Goal: Task Accomplishment & Management: Complete application form

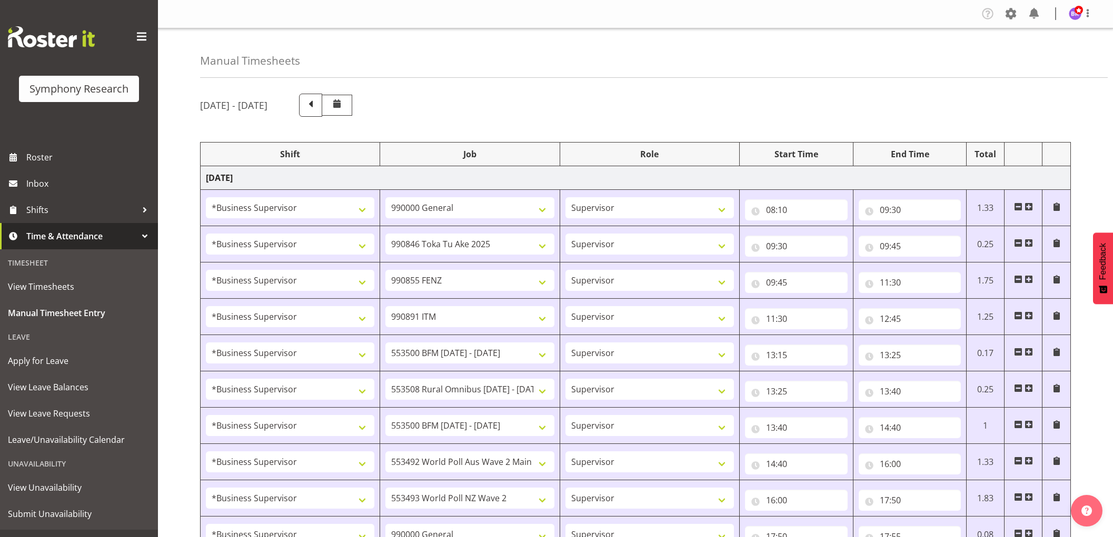
select select "1607"
select select "743"
select select "1607"
select select "9426"
select select "1607"
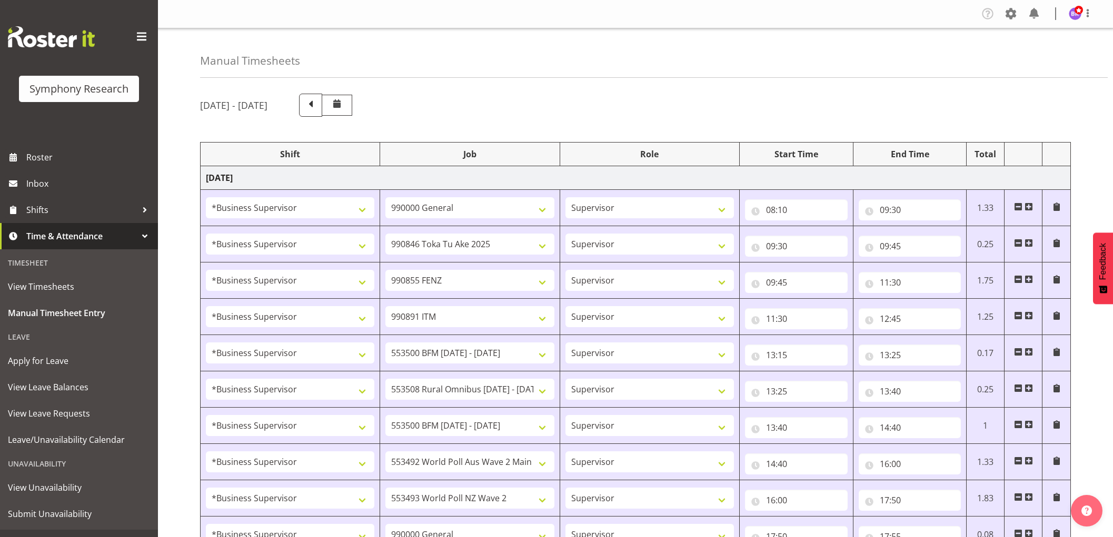
select select "9636"
select select "1607"
select select "10549"
select select "1607"
select select "10242"
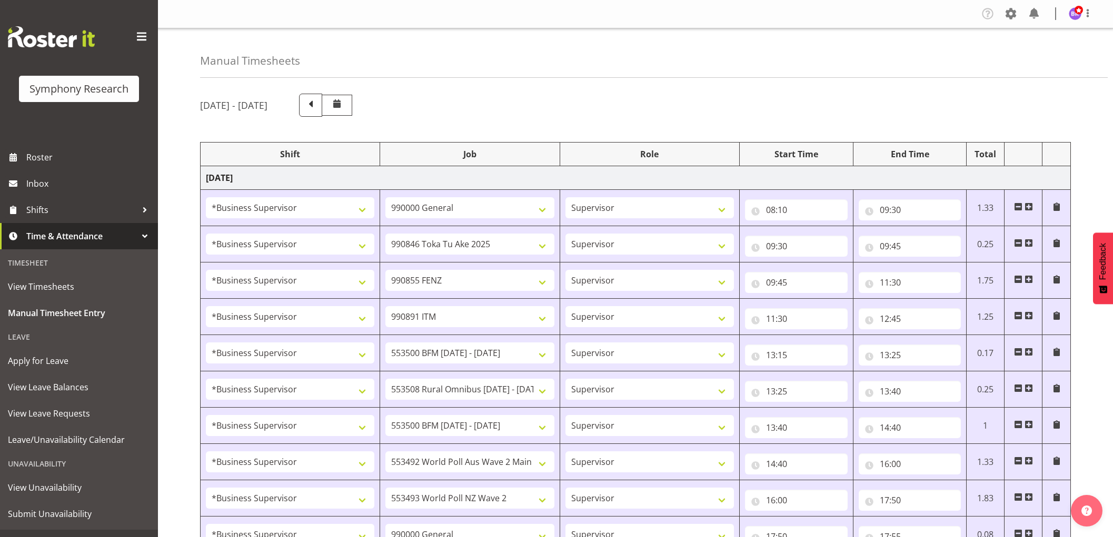
select select "1607"
select select "10536"
select select "1607"
select select "10242"
select select "1607"
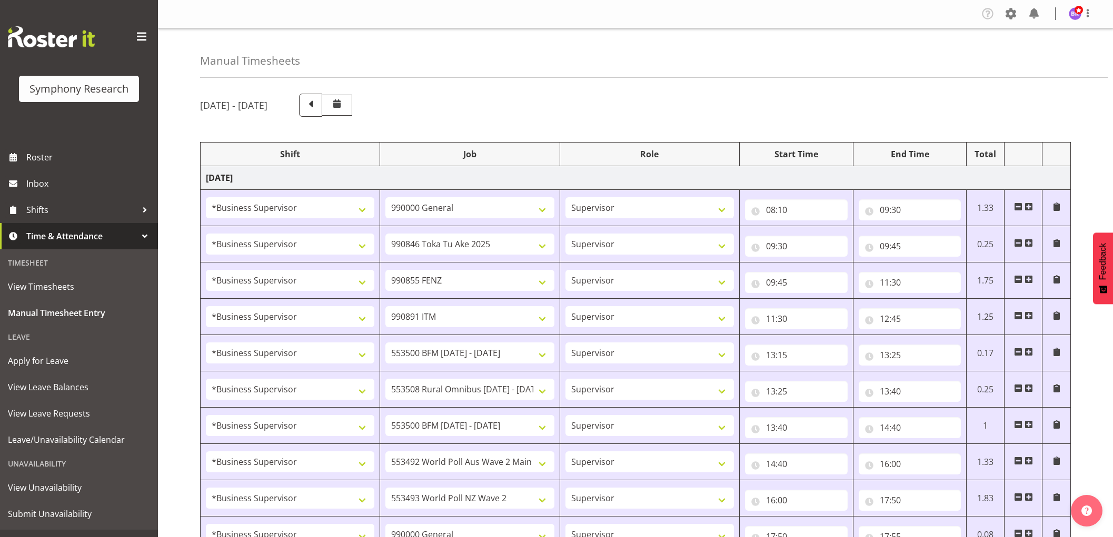
select select "10499"
select select "1607"
select select "10527"
select select "1607"
select select "743"
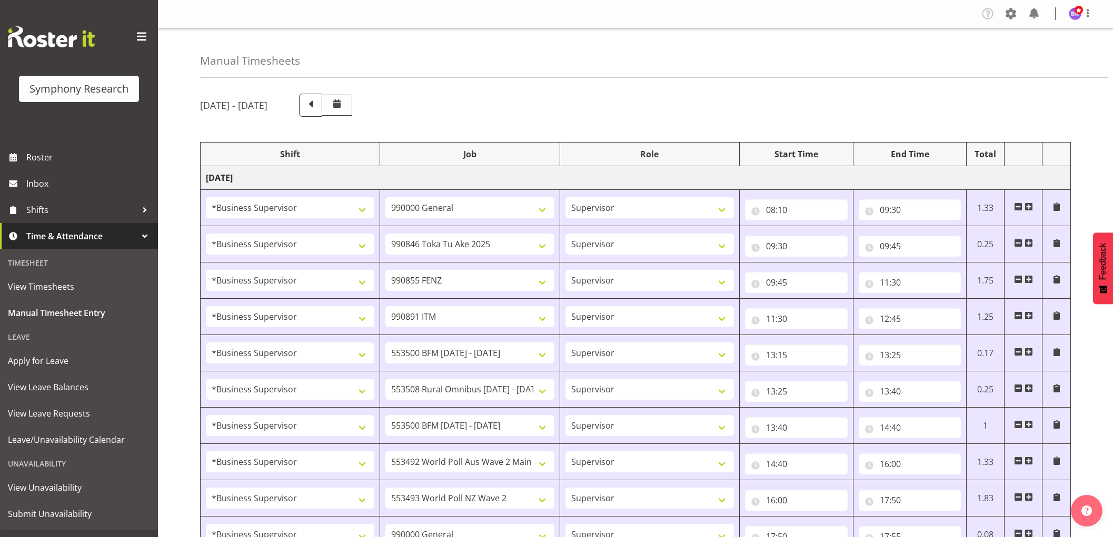
select select "1607"
select select "743"
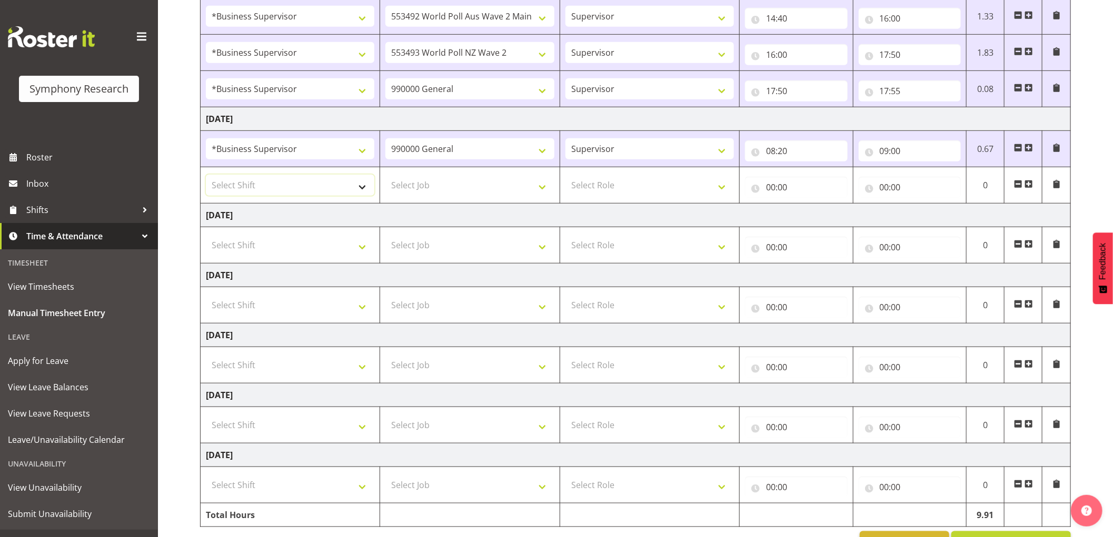
scroll to position [446, 0]
click at [355, 195] on select "Select Shift !!Weekend Residential (Roster IT Shift Label) *Business 9/10am ~ 4…" at bounding box center [290, 185] width 168 height 21
select select "1607"
click at [206, 175] on select "Select Shift !!Weekend Residential (Roster IT Shift Label) *Business 9/10am ~ 4…" at bounding box center [290, 185] width 168 height 21
click at [486, 188] on select "Select Job 550060 IF Admin 553492 World Poll Aus Wave 2 Main 2025 553493 World …" at bounding box center [469, 185] width 168 height 21
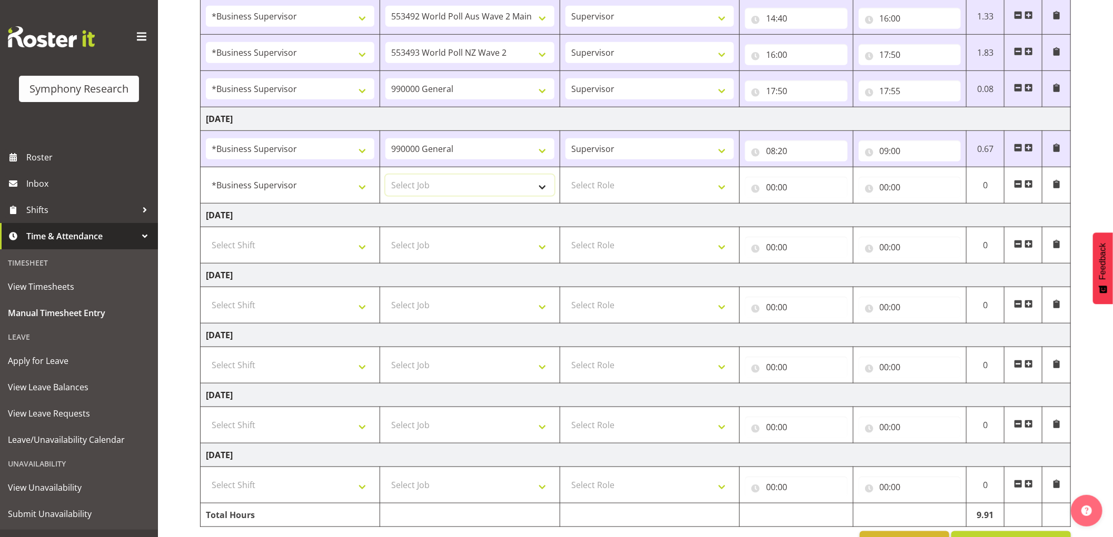
select select "9426"
click at [385, 175] on select "Select Job 550060 IF Admin 553492 World Poll Aus Wave 2 Main 2025 553493 World …" at bounding box center [469, 185] width 168 height 21
click at [617, 188] on select "Select Role Supervisor Interviewing Briefing" at bounding box center [649, 185] width 168 height 21
select select "45"
click at [565, 175] on select "Select Role Supervisor Interviewing Briefing" at bounding box center [649, 185] width 168 height 21
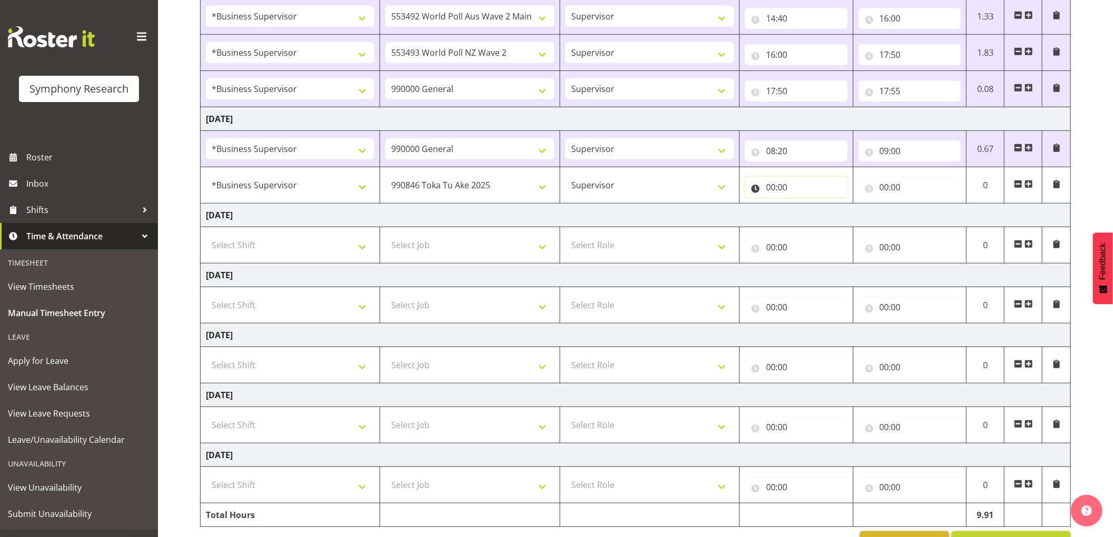
click at [769, 187] on input "00:00" at bounding box center [796, 187] width 103 height 21
click at [811, 216] on select "00 01 02 03 04 05 06 07 08 09 10 11 12 13 14 15 16 17 18 19 20 21 22 23" at bounding box center [817, 214] width 24 height 21
select select "9"
click at [805, 205] on select "00 01 02 03 04 05 06 07 08 09 10 11 12 13 14 15 16 17 18 19 20 21 22 23" at bounding box center [817, 214] width 24 height 21
type input "09:00"
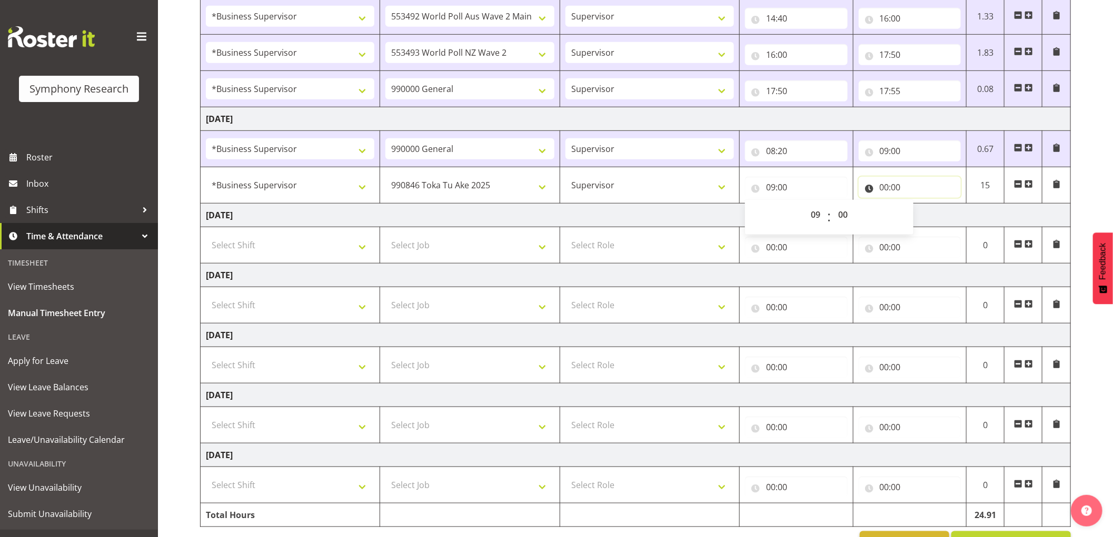
click at [885, 188] on input "00:00" at bounding box center [910, 187] width 103 height 21
click at [923, 218] on select "00 01 02 03 04 05 06 07 08 09 10 11 12 13 14 15 16 17 18 19 20 21 22 23" at bounding box center [931, 214] width 24 height 21
select select "9"
click at [919, 205] on select "00 01 02 03 04 05 06 07 08 09 10 11 12 13 14 15 16 17 18 19 20 21 22 23" at bounding box center [931, 214] width 24 height 21
type input "09:00"
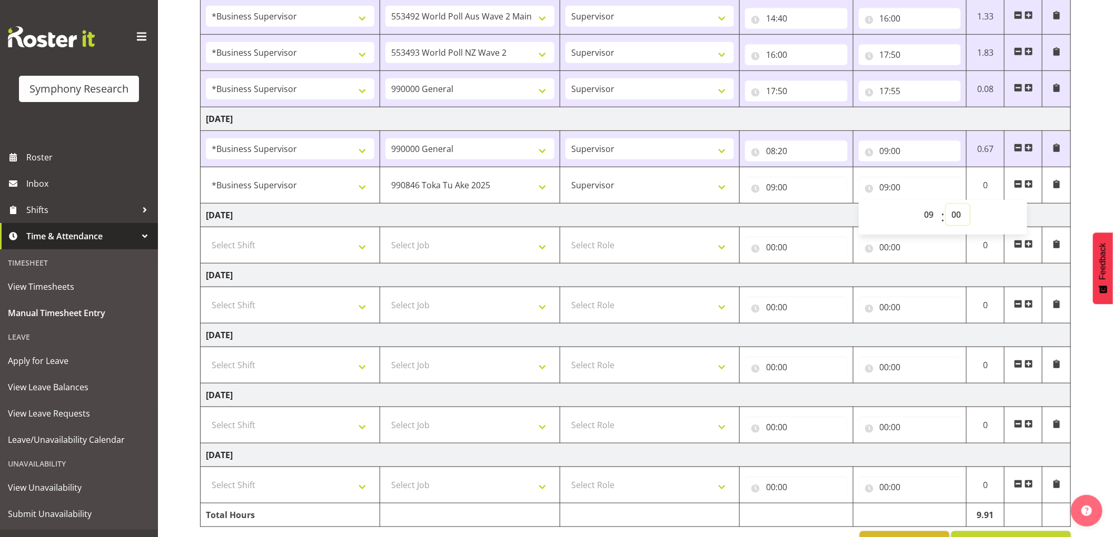
click at [955, 214] on select "00 01 02 03 04 05 06 07 08 09 10 11 12 13 14 15 16 17 18 19 20 21 22 23 24 25 2…" at bounding box center [958, 214] width 24 height 21
select select "10"
click at [946, 205] on select "00 01 02 03 04 05 06 07 08 09 10 11 12 13 14 15 16 17 18 19 20 21 22 23 24 25 2…" at bounding box center [958, 214] width 24 height 21
type input "09:10"
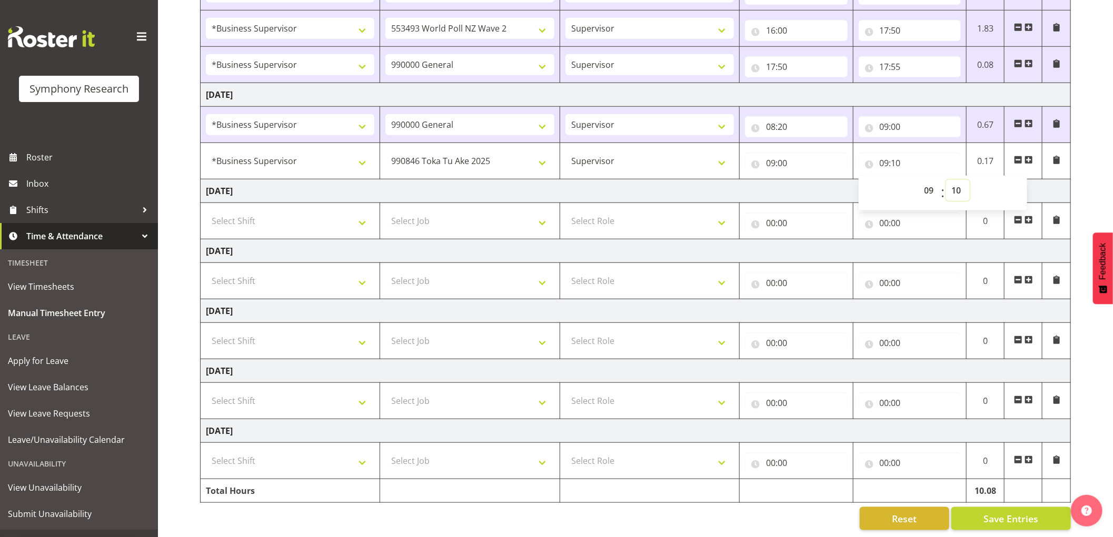
scroll to position [482, 0]
click at [986, 511] on span "Save Entries" at bounding box center [1010, 518] width 55 height 14
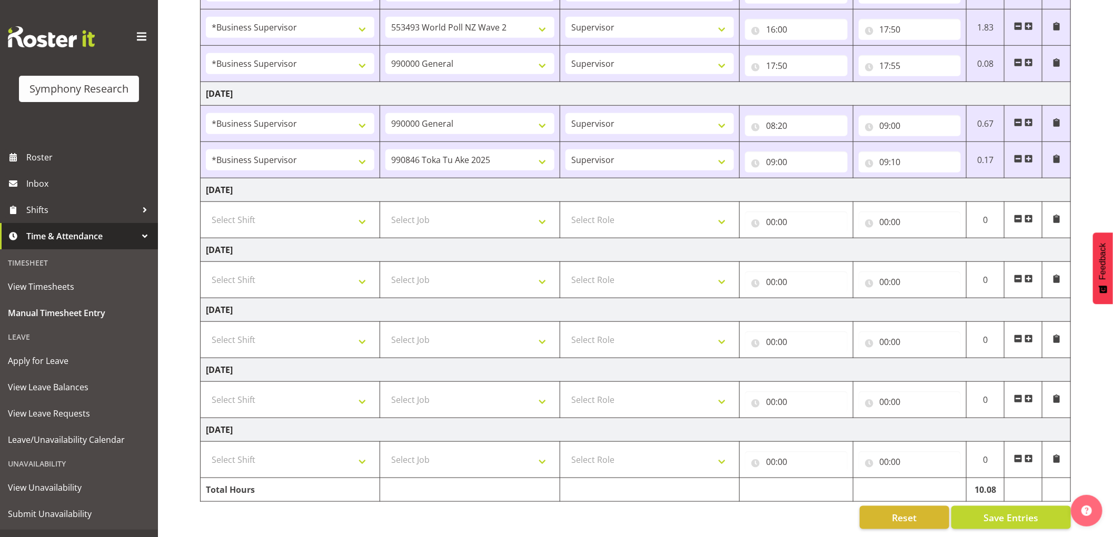
click at [1028, 155] on span at bounding box center [1028, 159] width 8 height 8
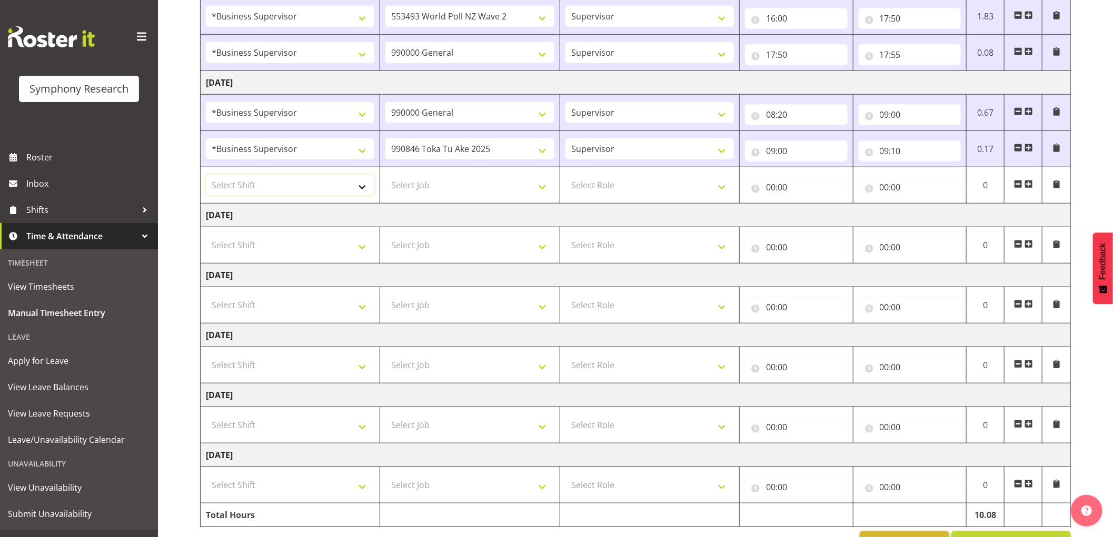
click at [311, 195] on select "Select Shift !!Weekend Residential (Roster IT Shift Label) *Business 9/10am ~ 4…" at bounding box center [290, 185] width 168 height 21
select select "1607"
click at [206, 175] on select "Select Shift !!Weekend Residential (Roster IT Shift Label) *Business 9/10am ~ 4…" at bounding box center [290, 185] width 168 height 21
click at [448, 197] on td "Select Job 550060 IF Admin 553492 World Poll Aus Wave 2 Main 2025 553493 World …" at bounding box center [469, 185] width 179 height 36
click at [453, 191] on select "Select Job 550060 IF Admin 553492 World Poll Aus Wave 2 Main 2025 553493 World …" at bounding box center [469, 185] width 168 height 21
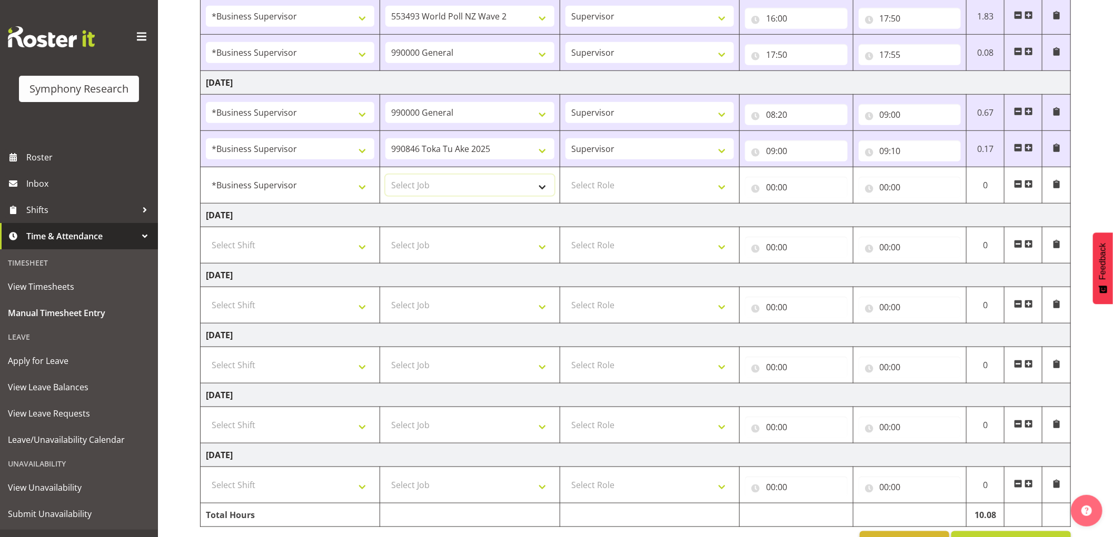
select select "9636"
click at [385, 175] on select "Select Job 550060 IF Admin 553492 World Poll Aus Wave 2 Main 2025 553493 World …" at bounding box center [469, 185] width 168 height 21
click at [655, 196] on select "Select Role Supervisor Interviewing Briefing" at bounding box center [649, 185] width 168 height 21
select select "45"
click at [565, 175] on select "Select Role Supervisor Interviewing Briefing" at bounding box center [649, 185] width 168 height 21
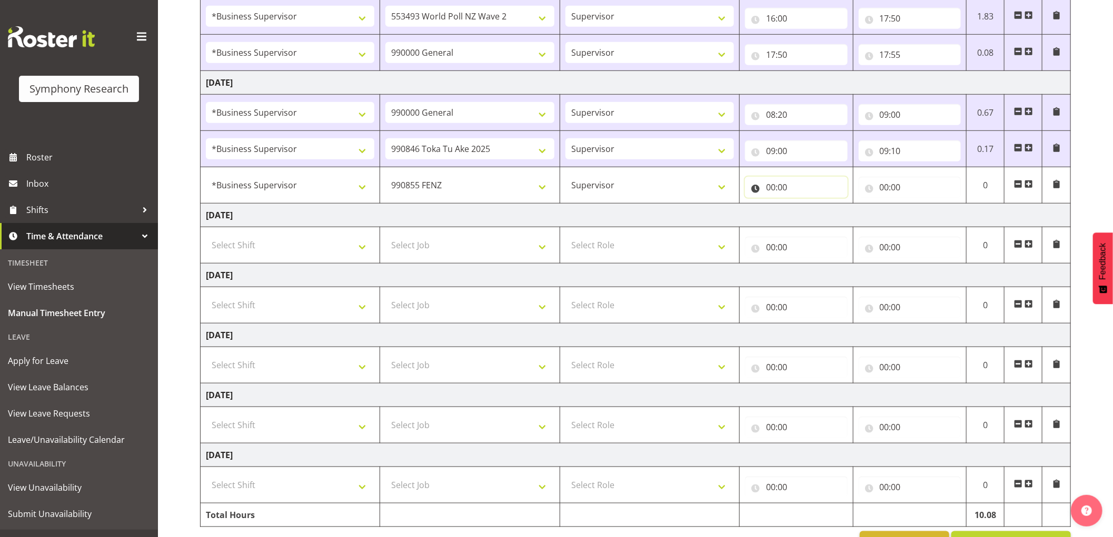
click at [775, 186] on input "00:00" at bounding box center [796, 187] width 103 height 21
click at [813, 214] on select "00 01 02 03 04 05 06 07 08 09 10 11 12 13 14 15 16 17 18 19 20 21 22 23" at bounding box center [817, 214] width 24 height 21
select select "9"
click at [805, 205] on select "00 01 02 03 04 05 06 07 08 09 10 11 12 13 14 15 16 17 18 19 20 21 22 23" at bounding box center [817, 214] width 24 height 21
type input "09:00"
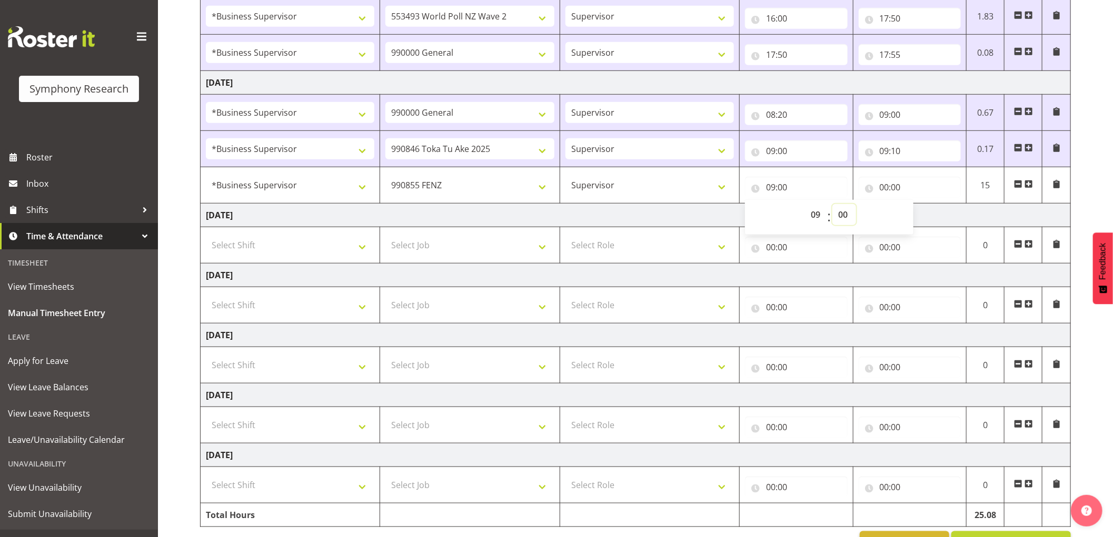
click at [846, 218] on select "00 01 02 03 04 05 06 07 08 09 10 11 12 13 14 15 16 17 18 19 20 21 22 23 24 25 2…" at bounding box center [844, 214] width 24 height 21
select select "10"
click at [832, 205] on select "00 01 02 03 04 05 06 07 08 09 10 11 12 13 14 15 16 17 18 19 20 21 22 23 24 25 2…" at bounding box center [844, 214] width 24 height 21
type input "09:10"
click at [885, 187] on input "00:00" at bounding box center [910, 187] width 103 height 21
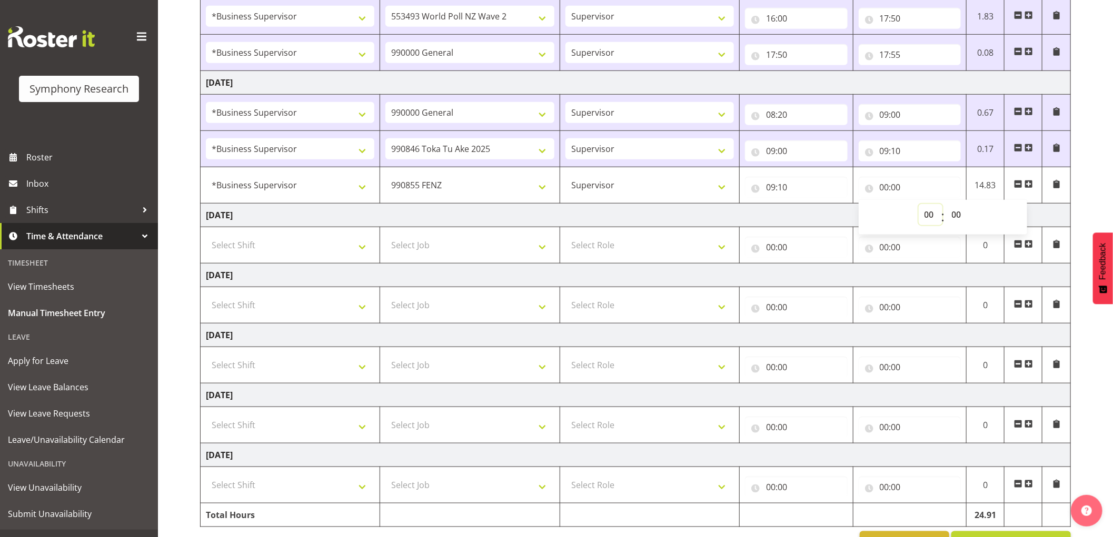
click at [927, 220] on select "00 01 02 03 04 05 06 07 08 09 10 11 12 13 14 15 16 17 18 19 20 21 22 23" at bounding box center [931, 214] width 24 height 21
select select "11"
click at [919, 205] on select "00 01 02 03 04 05 06 07 08 09 10 11 12 13 14 15 16 17 18 19 20 21 22 23" at bounding box center [931, 214] width 24 height 21
type input "11:00"
click at [1029, 185] on span at bounding box center [1028, 184] width 8 height 8
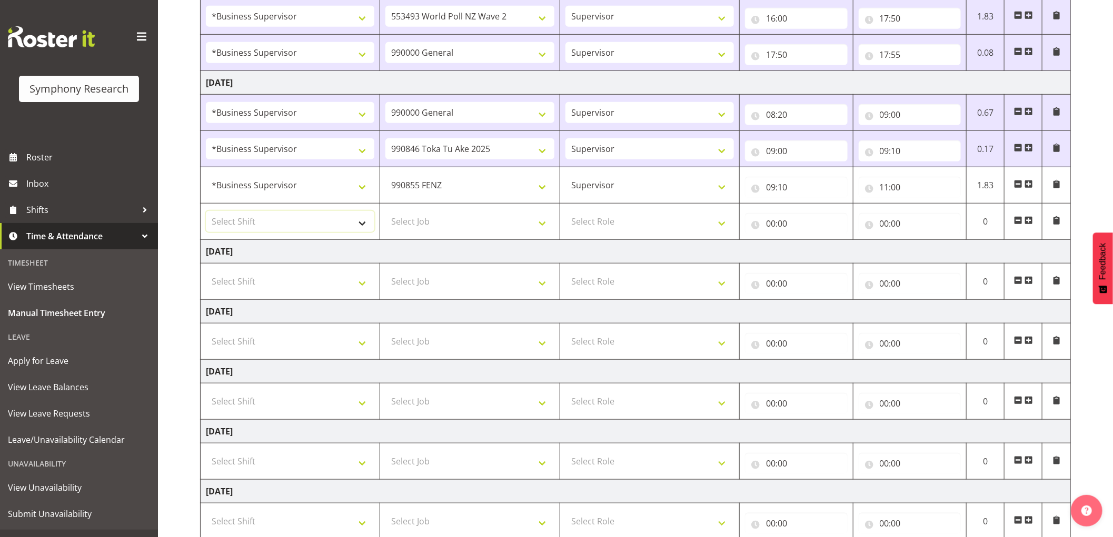
click at [299, 226] on select "Select Shift !!Weekend Residential (Roster IT Shift Label) *Business 9/10am ~ 4…" at bounding box center [290, 221] width 168 height 21
select select "1607"
click at [206, 212] on select "Select Shift !!Weekend Residential (Roster IT Shift Label) *Business 9/10am ~ 4…" at bounding box center [290, 221] width 168 height 21
click at [441, 224] on select "Select Job 550060 IF Admin 553492 World Poll Aus Wave 2 Main 2025 553493 World …" at bounding box center [469, 221] width 168 height 21
select select "10549"
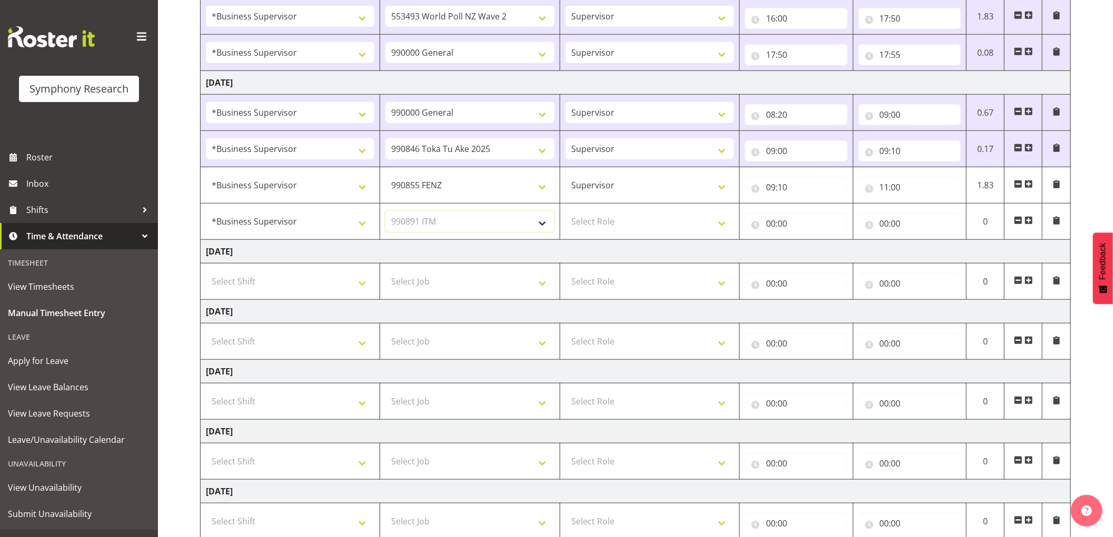
click at [385, 212] on select "Select Job 550060 IF Admin 553492 World Poll Aus Wave 2 Main 2025 553493 World …" at bounding box center [469, 221] width 168 height 21
click at [628, 236] on td "Select Role Supervisor Interviewing Briefing" at bounding box center [649, 222] width 179 height 36
click at [633, 228] on select "Select Role Supervisor Interviewing Briefing" at bounding box center [649, 221] width 168 height 21
click at [565, 212] on select "Select Role Supervisor Interviewing Briefing" at bounding box center [649, 221] width 168 height 21
click at [626, 217] on select "Supervisor Interviewing Briefing" at bounding box center [649, 221] width 168 height 21
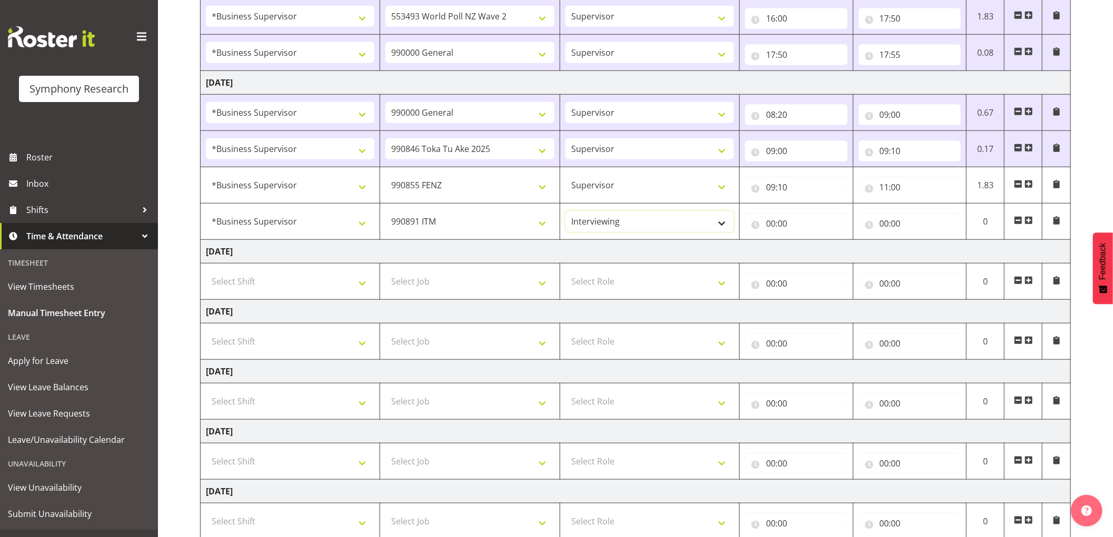
select select "45"
click at [565, 212] on select "Supervisor Interviewing Briefing" at bounding box center [649, 221] width 168 height 21
click at [772, 224] on input "00:00" at bounding box center [796, 223] width 103 height 21
click at [811, 249] on select "00 01 02 03 04 05 06 07 08 09 10 11 12 13 14 15 16 17 18 19 20 21 22 23" at bounding box center [817, 251] width 24 height 21
select select "11"
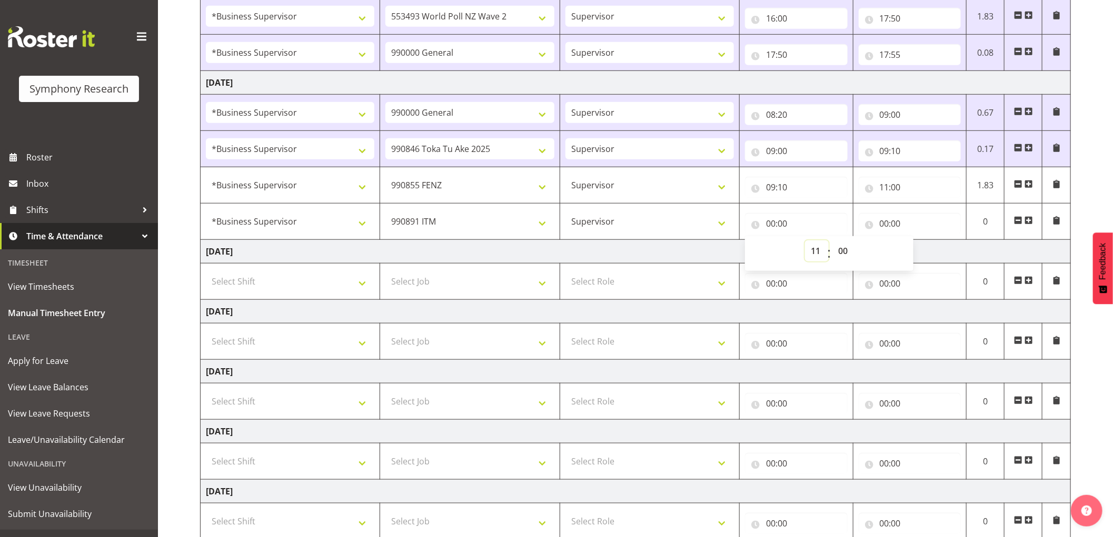
click at [805, 241] on select "00 01 02 03 04 05 06 07 08 09 10 11 12 13 14 15 16 17 18 19 20 21 22 23" at bounding box center [817, 251] width 24 height 21
type input "11:00"
click at [888, 223] on input "00:00" at bounding box center [910, 223] width 103 height 21
click at [932, 253] on select "00 01 02 03 04 05 06 07 08 09 10 11 12 13 14 15 16 17 18 19 20 21 22 23" at bounding box center [931, 251] width 24 height 21
select select "12"
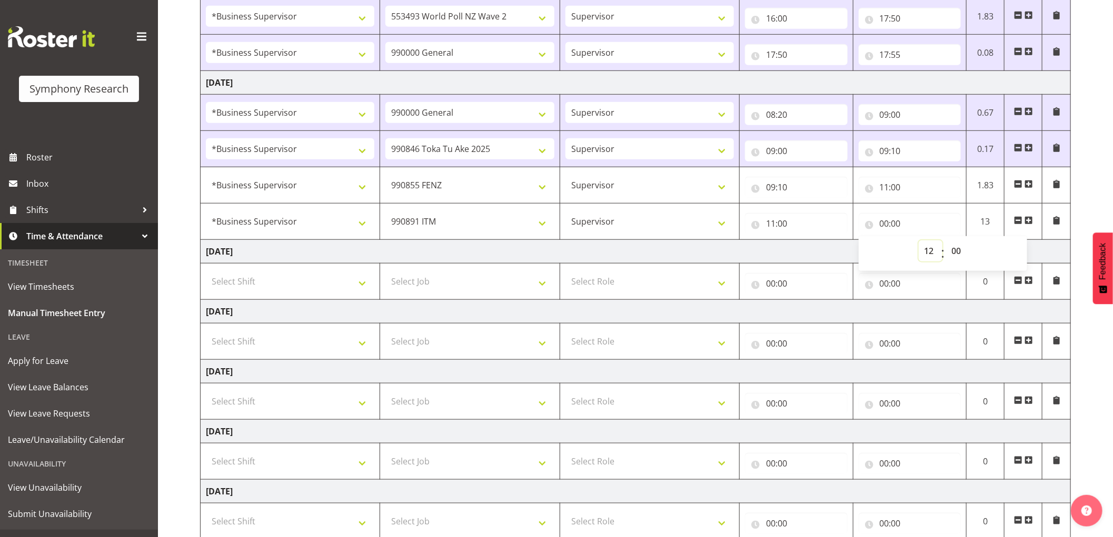
click at [919, 241] on select "00 01 02 03 04 05 06 07 08 09 10 11 12 13 14 15 16 17 18 19 20 21 22 23" at bounding box center [931, 251] width 24 height 21
type input "12:00"
click at [1027, 221] on span at bounding box center [1028, 220] width 8 height 8
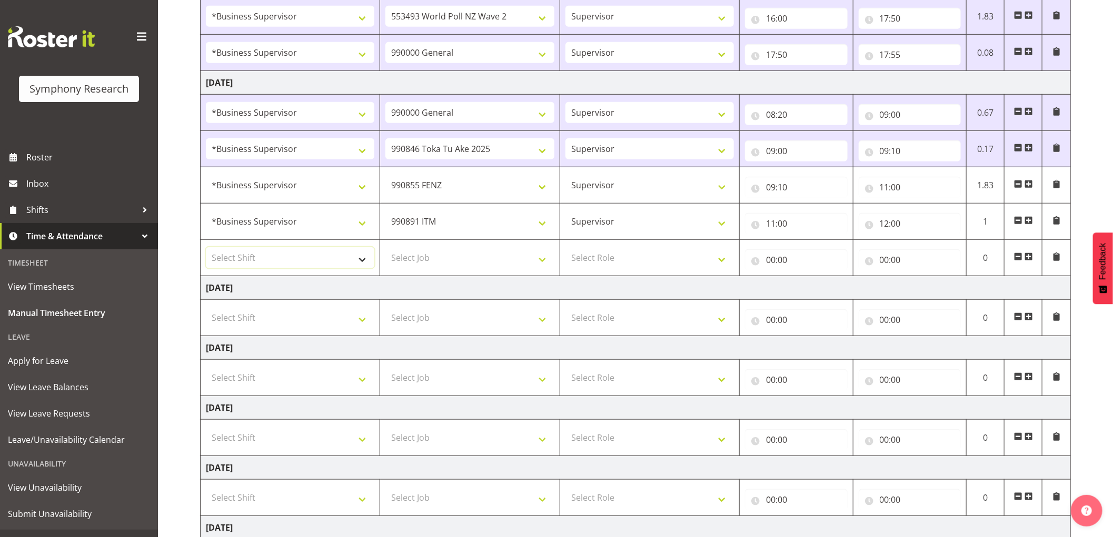
click at [256, 260] on select "Select Shift !!Weekend Residential (Roster IT Shift Label) *Business 9/10am ~ 4…" at bounding box center [290, 257] width 168 height 21
select select "1607"
click at [206, 248] on select "Select Shift !!Weekend Residential (Roster IT Shift Label) *Business 9/10am ~ 4…" at bounding box center [290, 257] width 168 height 21
click at [445, 258] on select "Select Job 550060 IF Admin 553492 World Poll Aus Wave 2 Main 2025 553493 World …" at bounding box center [469, 257] width 168 height 21
select select "10242"
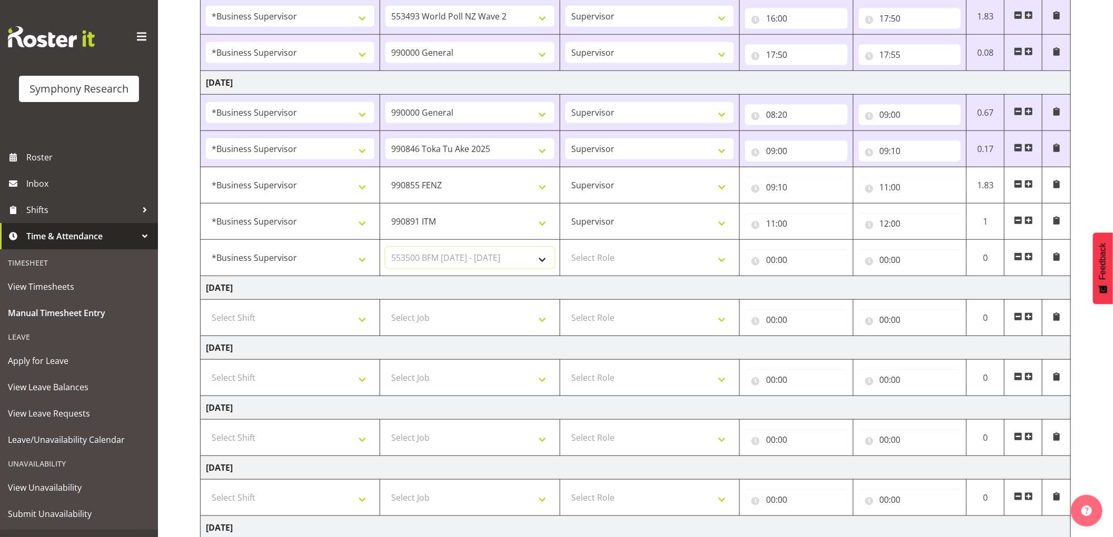
click at [385, 248] on select "Select Job 550060 IF Admin 553492 World Poll Aus Wave 2 Main 2025 553493 World …" at bounding box center [469, 257] width 168 height 21
click at [599, 261] on select "Select Role Supervisor Interviewing Briefing" at bounding box center [649, 257] width 168 height 21
select select "45"
click at [565, 248] on select "Select Role Supervisor Interviewing Briefing" at bounding box center [649, 257] width 168 height 21
click at [771, 262] on input "00:00" at bounding box center [796, 260] width 103 height 21
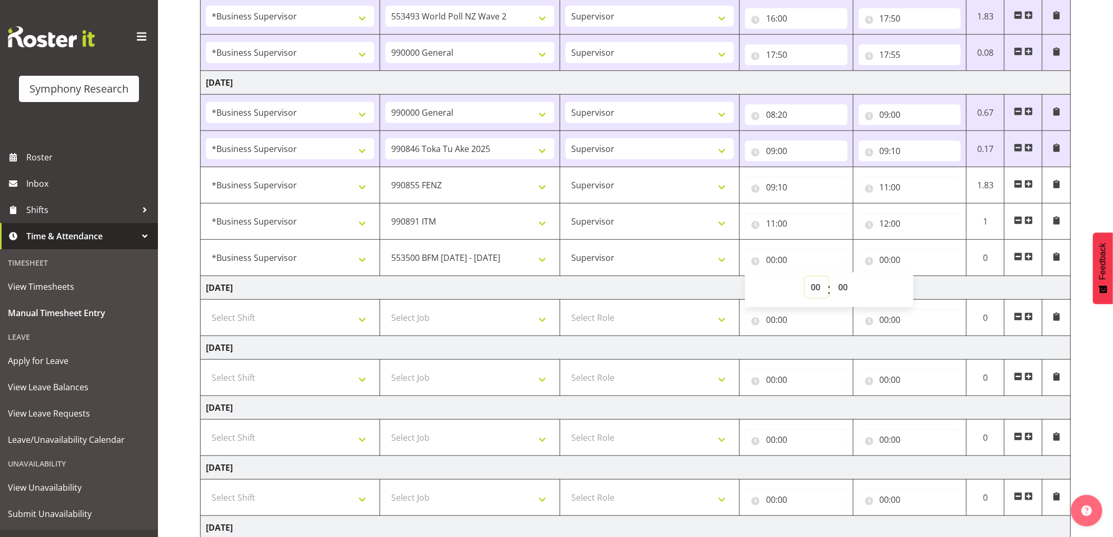
click at [816, 286] on select "00 01 02 03 04 05 06 07 08 09 10 11 12 13 14 15 16 17 18 19 20 21 22 23" at bounding box center [817, 287] width 24 height 21
select select "12"
click at [805, 277] on select "00 01 02 03 04 05 06 07 08 09 10 11 12 13 14 15 16 17 18 19 20 21 22 23" at bounding box center [817, 287] width 24 height 21
type input "12:00"
click at [845, 286] on select "00 01 02 03 04 05 06 07 08 09 10 11 12 13 14 15 16 17 18 19 20 21 22 23 24 25 2…" at bounding box center [844, 287] width 24 height 21
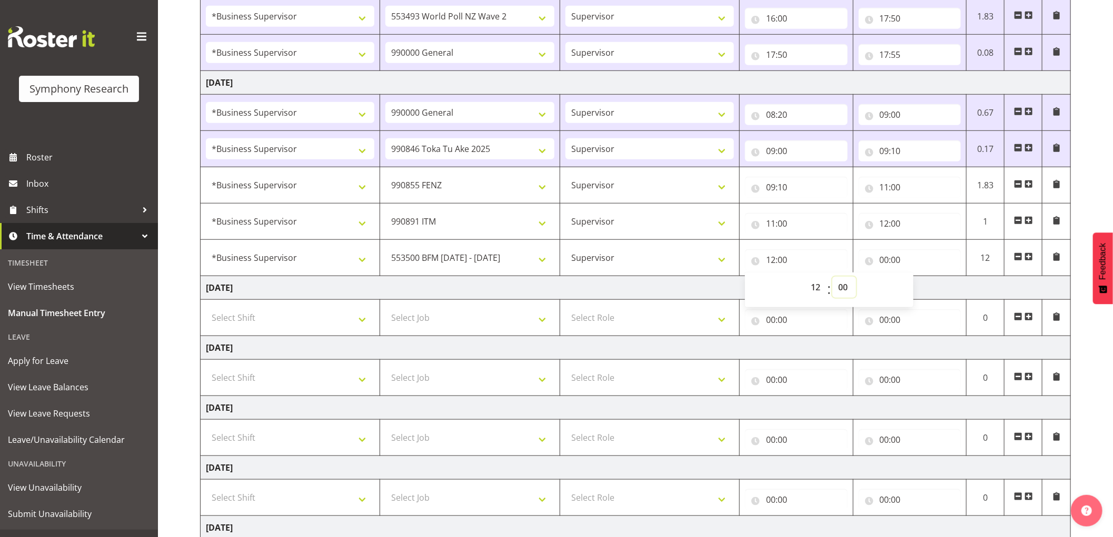
select select "30"
click at [832, 277] on select "00 01 02 03 04 05 06 07 08 09 10 11 12 13 14 15 16 17 18 19 20 21 22 23 24 25 2…" at bounding box center [844, 287] width 24 height 21
type input "12:30"
click at [885, 265] on input "00:00" at bounding box center [910, 260] width 103 height 21
click at [929, 291] on select "00 01 02 03 04 05 06 07 08 09 10 11 12 13 14 15 16 17 18 19 20 21 22 23" at bounding box center [931, 287] width 24 height 21
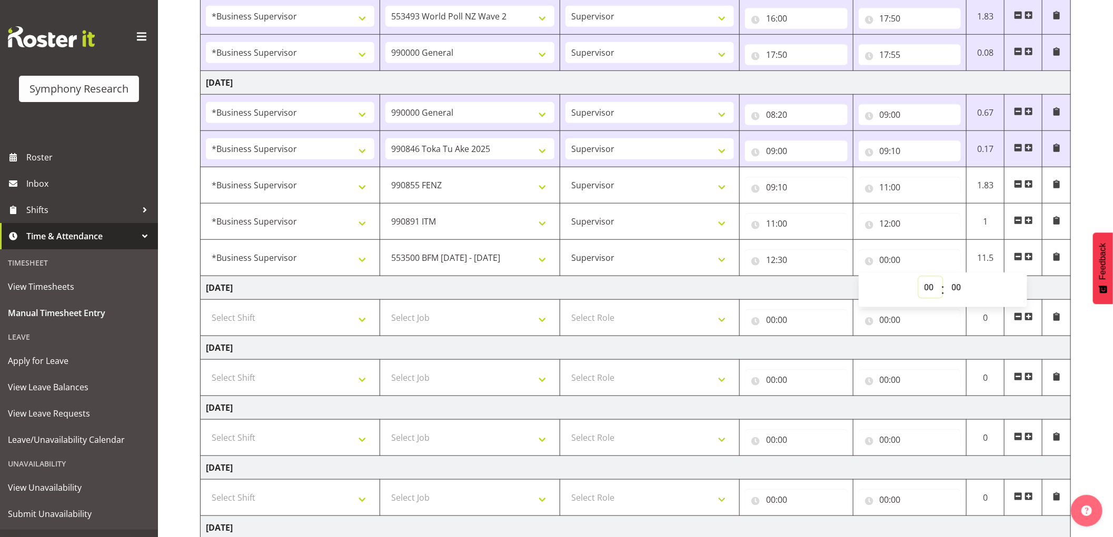
select select "12"
click at [919, 277] on select "00 01 02 03 04 05 06 07 08 09 10 11 12 13 14 15 16 17 18 19 20 21 22 23" at bounding box center [931, 287] width 24 height 21
type input "12:00"
click at [956, 290] on select "00 01 02 03 04 05 06 07 08 09 10 11 12 13 14 15 16 17 18 19 20 21 22 23 24 25 2…" at bounding box center [958, 287] width 24 height 21
select select "40"
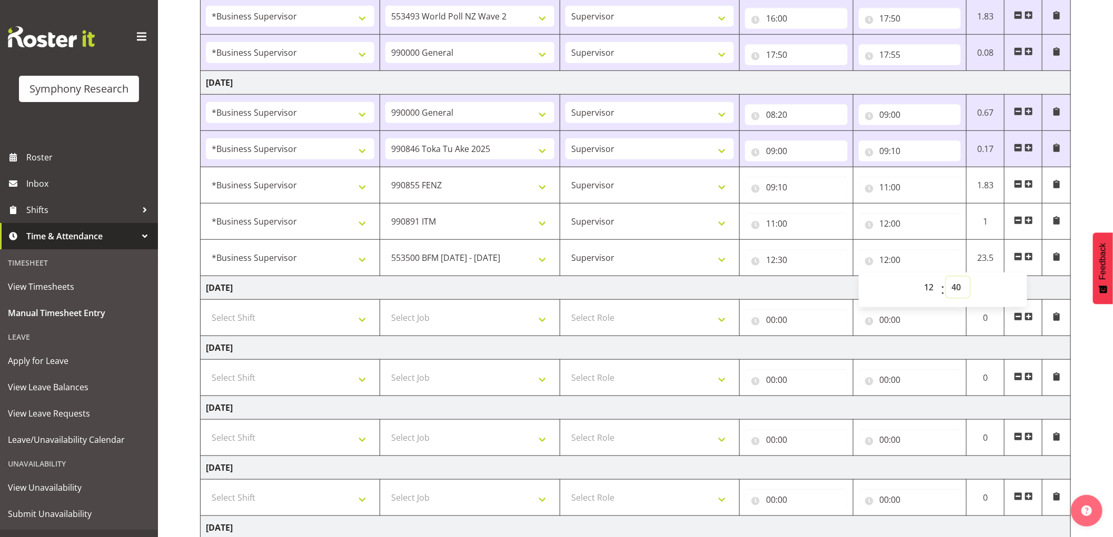
click at [946, 277] on select "00 01 02 03 04 05 06 07 08 09 10 11 12 13 14 15 16 17 18 19 20 21 22 23 24 25 2…" at bounding box center [958, 287] width 24 height 21
type input "12:40"
click at [1029, 256] on span at bounding box center [1028, 257] width 8 height 8
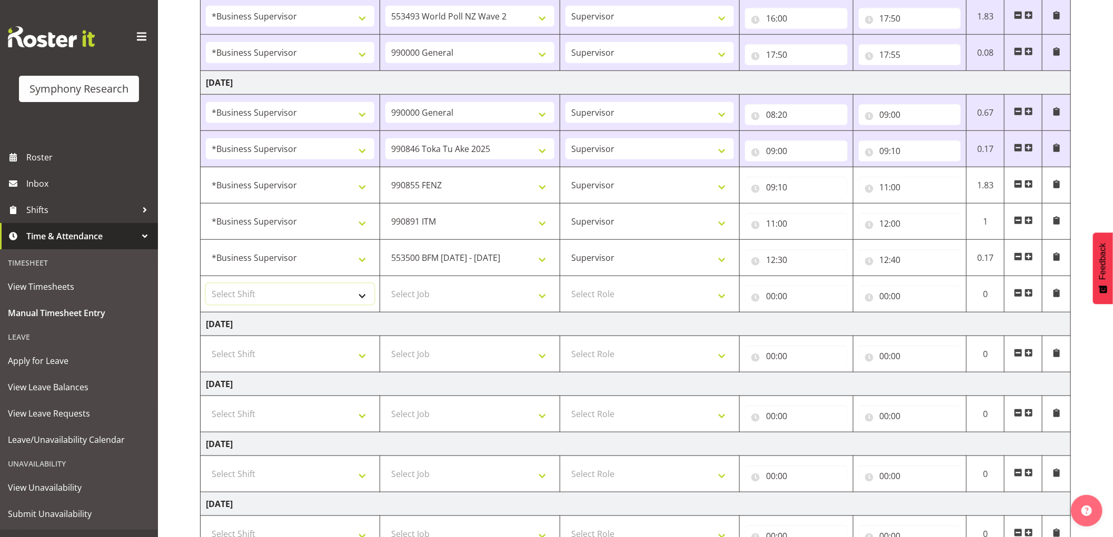
click at [354, 296] on select "Select Shift !!Weekend Residential (Roster IT Shift Label) *Business 9/10am ~ 4…" at bounding box center [290, 294] width 168 height 21
select select "1607"
click at [206, 284] on select "Select Shift !!Weekend Residential (Roster IT Shift Label) *Business 9/10am ~ 4…" at bounding box center [290, 294] width 168 height 21
click at [485, 294] on select "Select Job 550060 IF Admin 553492 World Poll Aus Wave 2 Main 2025 553493 World …" at bounding box center [469, 294] width 168 height 21
select select "10536"
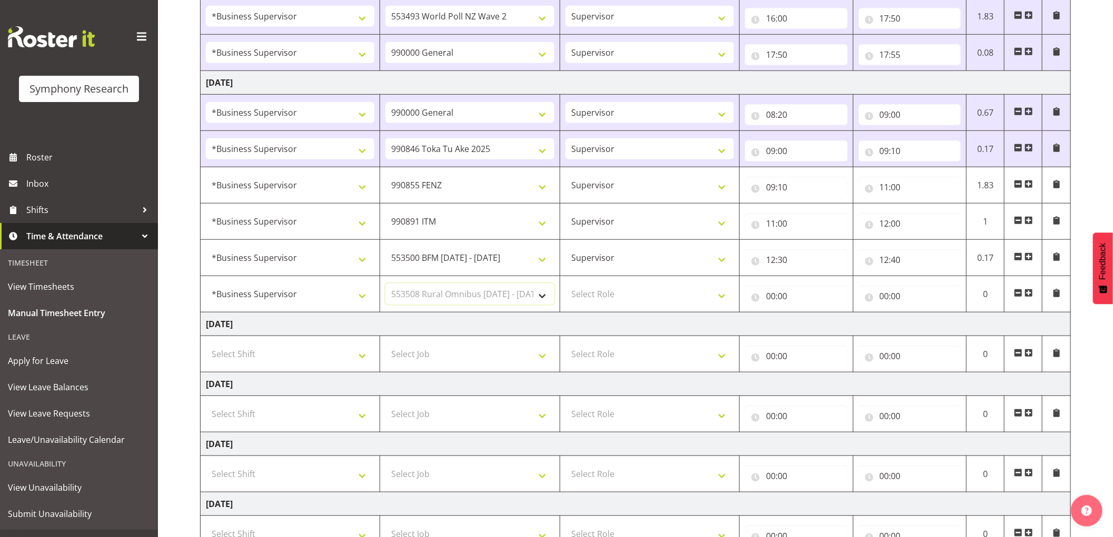
click at [385, 284] on select "Select Job 550060 IF Admin 553492 World Poll Aus Wave 2 Main 2025 553493 World …" at bounding box center [469, 294] width 168 height 21
click at [593, 293] on select "Select Role Supervisor Interviewing Briefing" at bounding box center [649, 294] width 168 height 21
select select "45"
click at [565, 284] on select "Select Role Supervisor Interviewing Briefing" at bounding box center [649, 294] width 168 height 21
click at [774, 292] on input "00:00" at bounding box center [796, 296] width 103 height 21
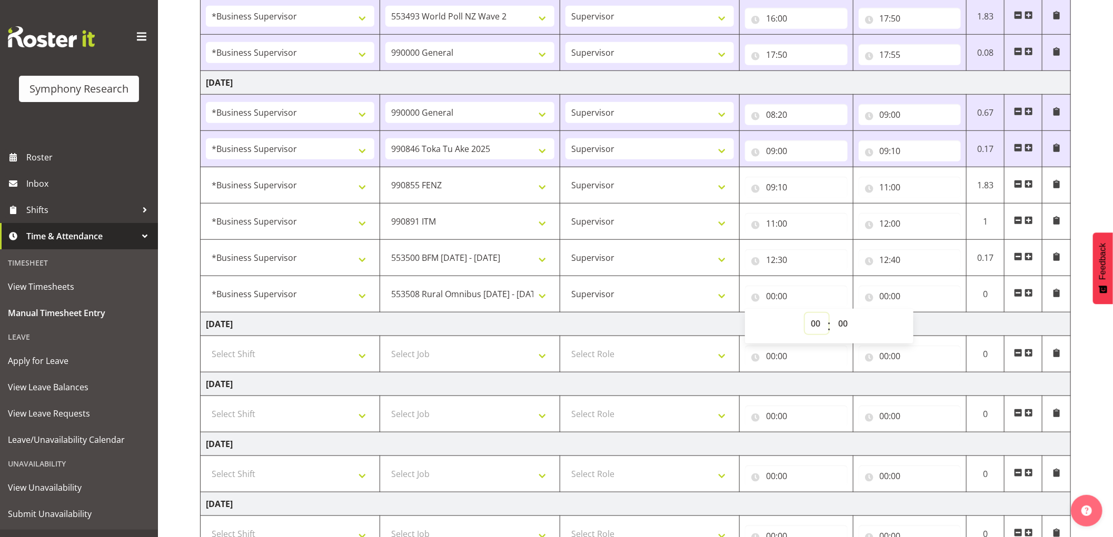
click at [813, 322] on select "00 01 02 03 04 05 06 07 08 09 10 11 12 13 14 15 16 17 18 19 20 21 22 23" at bounding box center [817, 323] width 24 height 21
select select "12"
click at [805, 314] on select "00 01 02 03 04 05 06 07 08 09 10 11 12 13 14 15 16 17 18 19 20 21 22 23" at bounding box center [817, 323] width 24 height 21
type input "12:00"
click at [846, 328] on select "00 01 02 03 04 05 06 07 08 09 10 11 12 13 14 15 16 17 18 19 20 21 22 23 24 25 2…" at bounding box center [844, 323] width 24 height 21
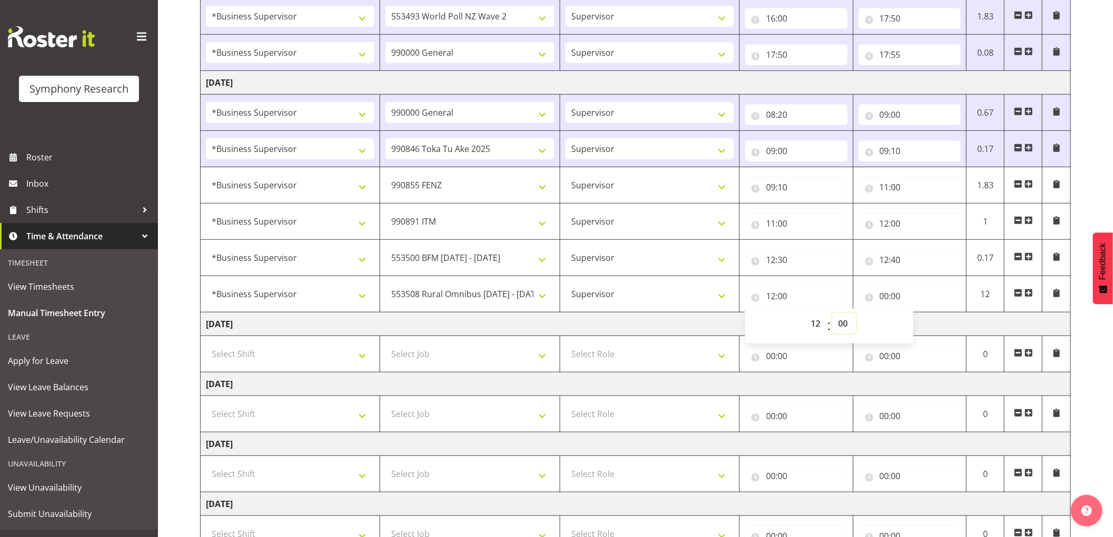
select select "40"
click at [832, 314] on select "00 01 02 03 04 05 06 07 08 09 10 11 12 13 14 15 16 17 18 19 20 21 22 23 24 25 2…" at bounding box center [844, 323] width 24 height 21
type input "12:40"
click at [886, 296] on input "00:00" at bounding box center [910, 296] width 103 height 21
click at [926, 324] on select "00 01 02 03 04 05 06 07 08 09 10 11 12 13 14 15 16 17 18 19 20 21 22 23" at bounding box center [931, 323] width 24 height 21
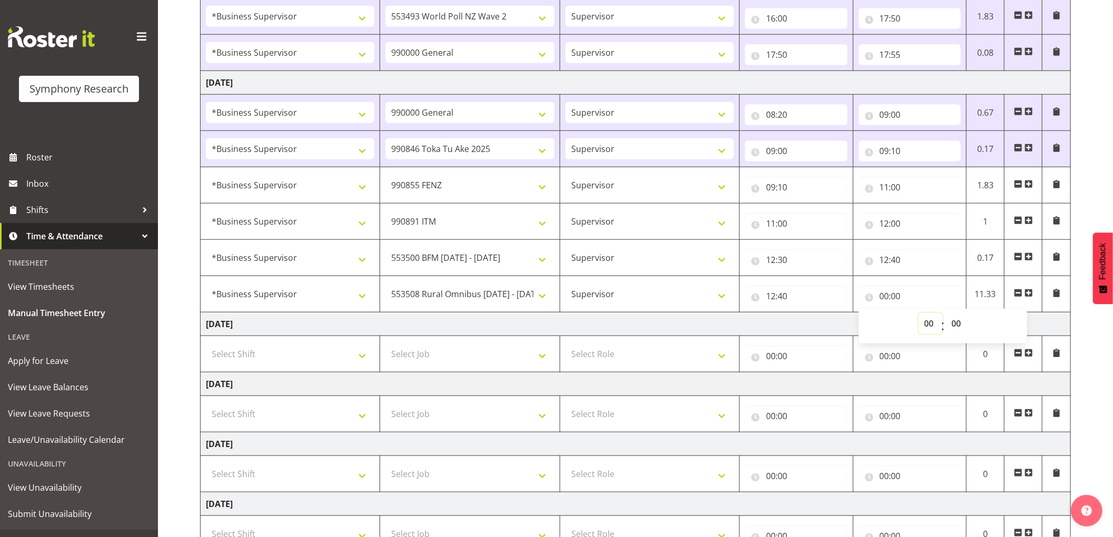
select select "12"
click at [919, 314] on select "00 01 02 03 04 05 06 07 08 09 10 11 12 13 14 15 16 17 18 19 20 21 22 23" at bounding box center [931, 323] width 24 height 21
type input "12:00"
click at [955, 322] on select "00 01 02 03 04 05 06 07 08 09 10 11 12 13 14 15 16 17 18 19 20 21 22 23 24 25 2…" at bounding box center [958, 323] width 24 height 21
select select "55"
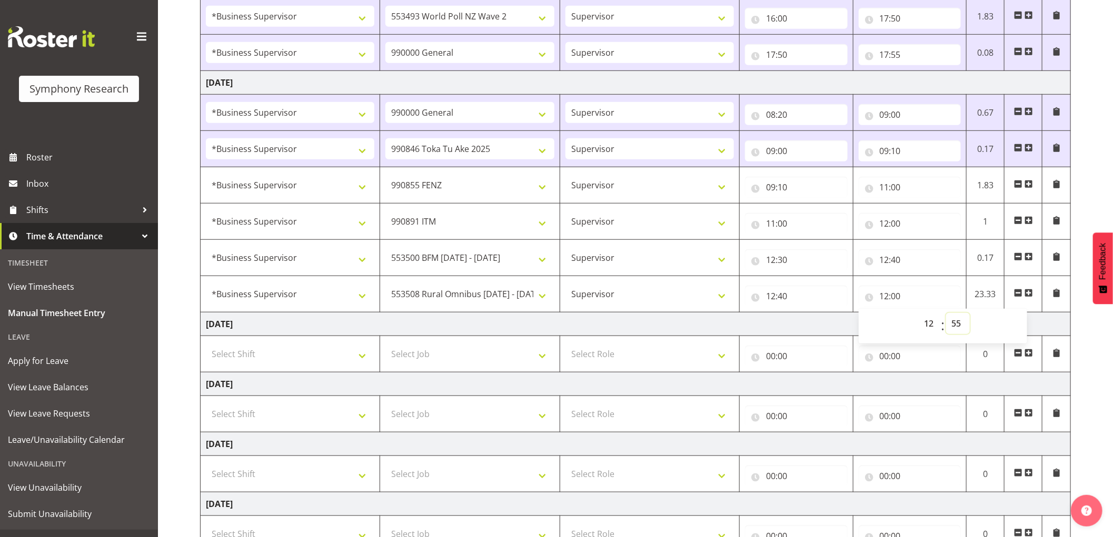
click at [946, 314] on select "00 01 02 03 04 05 06 07 08 09 10 11 12 13 14 15 16 17 18 19 20 21 22 23 24 25 2…" at bounding box center [958, 323] width 24 height 21
type input "12:55"
click at [1032, 292] on span at bounding box center [1028, 293] width 8 height 8
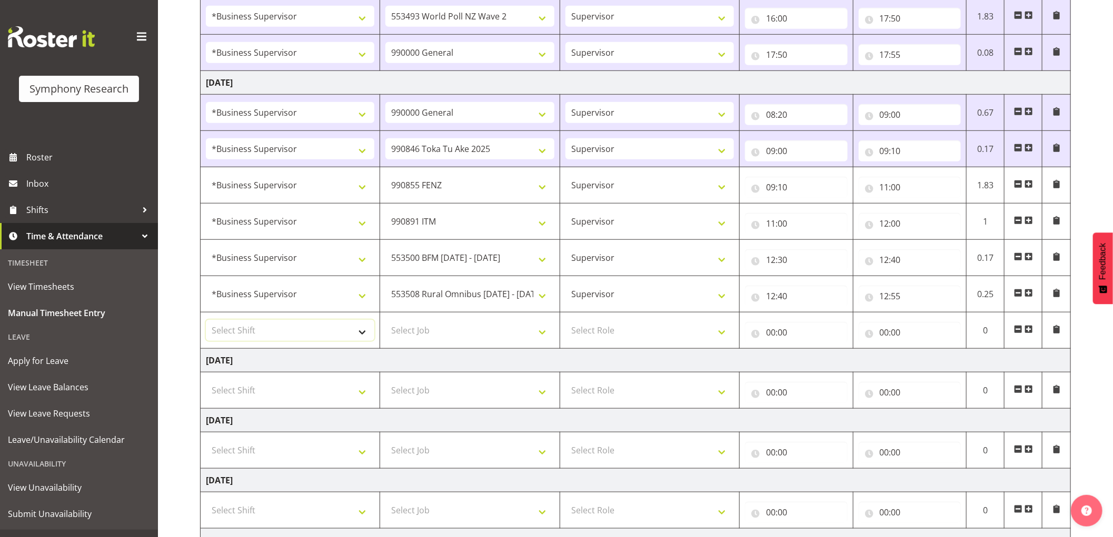
click at [298, 334] on select "Select Shift !!Weekend Residential (Roster IT Shift Label) *Business 9/10am ~ 4…" at bounding box center [290, 330] width 168 height 21
select select "1607"
click at [206, 321] on select "Select Shift !!Weekend Residential (Roster IT Shift Label) *Business 9/10am ~ 4…" at bounding box center [290, 330] width 168 height 21
click at [492, 331] on select "Select Job 550060 IF Admin 553492 World Poll Aus Wave 2 Main 2025 553493 World …" at bounding box center [469, 330] width 168 height 21
select select "10527"
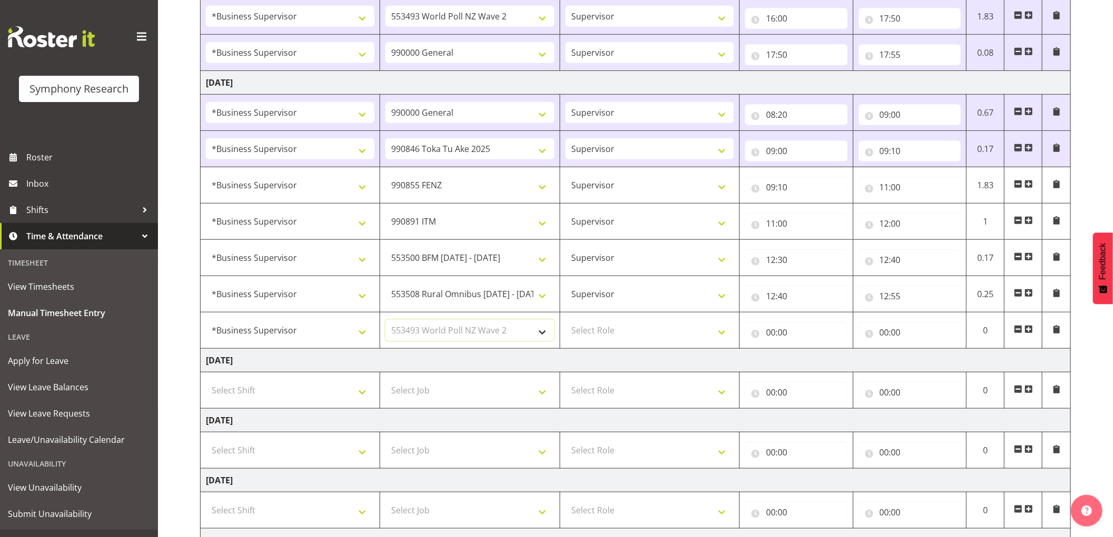
click at [385, 321] on select "Select Job 550060 IF Admin 553492 World Poll Aus Wave 2 Main 2025 553493 World …" at bounding box center [469, 330] width 168 height 21
click at [622, 339] on select "Select Role Supervisor Interviewing Briefing" at bounding box center [649, 330] width 168 height 21
select select "45"
click at [565, 321] on select "Select Role Supervisor Interviewing Briefing" at bounding box center [649, 330] width 168 height 21
click at [769, 332] on input "00:00" at bounding box center [796, 332] width 103 height 21
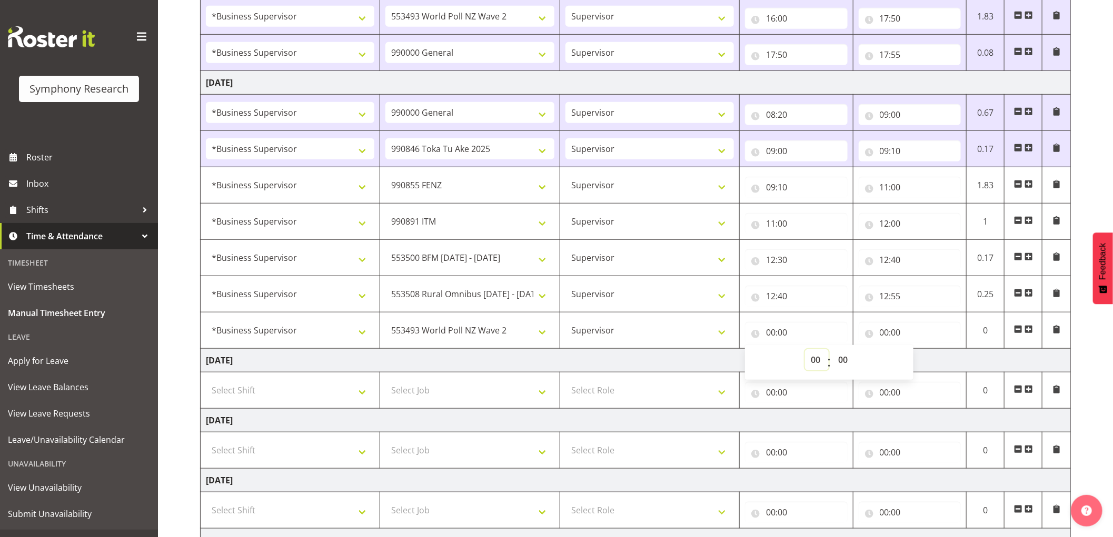
click at [805, 360] on select "00 01 02 03 04 05 06 07 08 09 10 11 12 13 14 15 16 17 18 19 20 21 22 23" at bounding box center [817, 360] width 24 height 21
select select "12"
click at [805, 350] on select "00 01 02 03 04 05 06 07 08 09 10 11 12 13 14 15 16 17 18 19 20 21 22 23" at bounding box center [817, 360] width 24 height 21
type input "12:00"
click at [849, 364] on select "00 01 02 03 04 05 06 07 08 09 10 11 12 13 14 15 16 17 18 19 20 21 22 23 24 25 2…" at bounding box center [844, 360] width 24 height 21
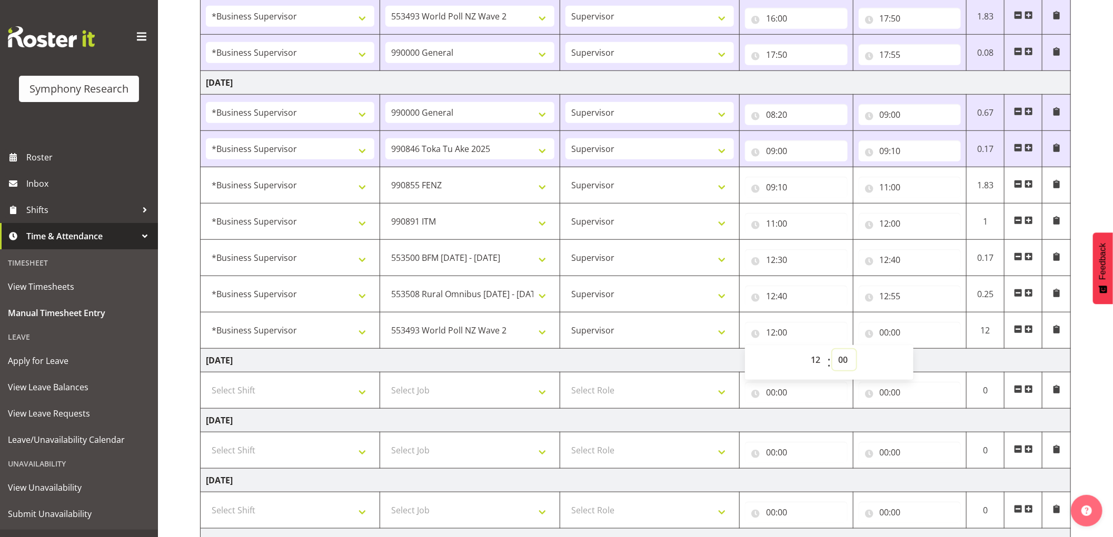
select select "55"
click at [832, 350] on select "00 01 02 03 04 05 06 07 08 09 10 11 12 13 14 15 16 17 18 19 20 21 22 23 24 25 2…" at bounding box center [844, 360] width 24 height 21
type input "12:55"
click at [883, 335] on input "00:00" at bounding box center [910, 332] width 103 height 21
click at [929, 362] on select "00 01 02 03 04 05 06 07 08 09 10 11 12 13 14 15 16 17 18 19 20 21 22 23" at bounding box center [931, 360] width 24 height 21
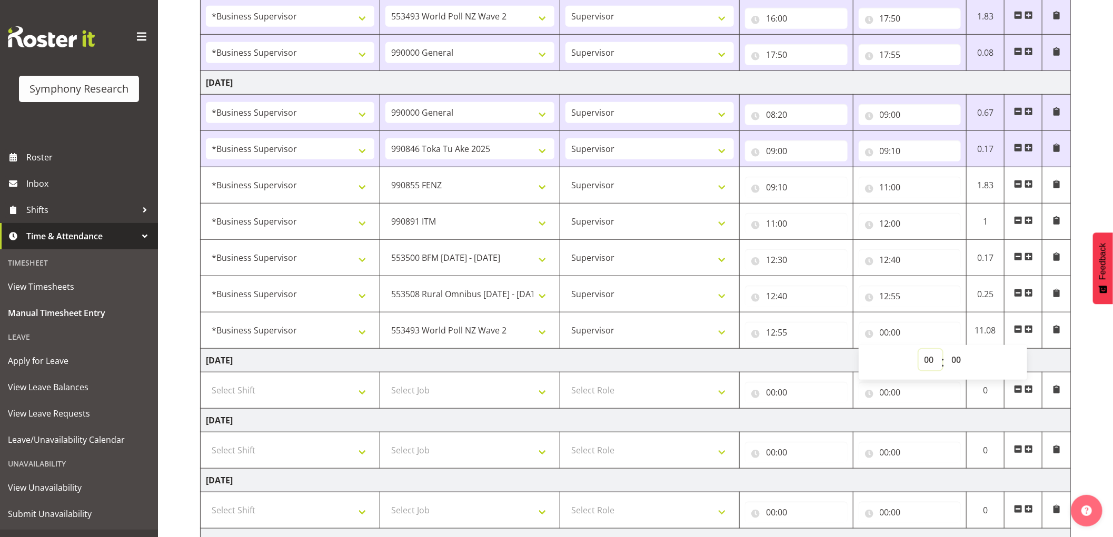
select select "14"
click at [919, 350] on select "00 01 02 03 04 05 06 07 08 09 10 11 12 13 14 15 16 17 18 19 20 21 22 23" at bounding box center [931, 360] width 24 height 21
type input "14:00"
click at [955, 360] on select "00 01 02 03 04 05 06 07 08 09 10 11 12 13 14 15 16 17 18 19 20 21 22 23 24 25 2…" at bounding box center [958, 360] width 24 height 21
select select "15"
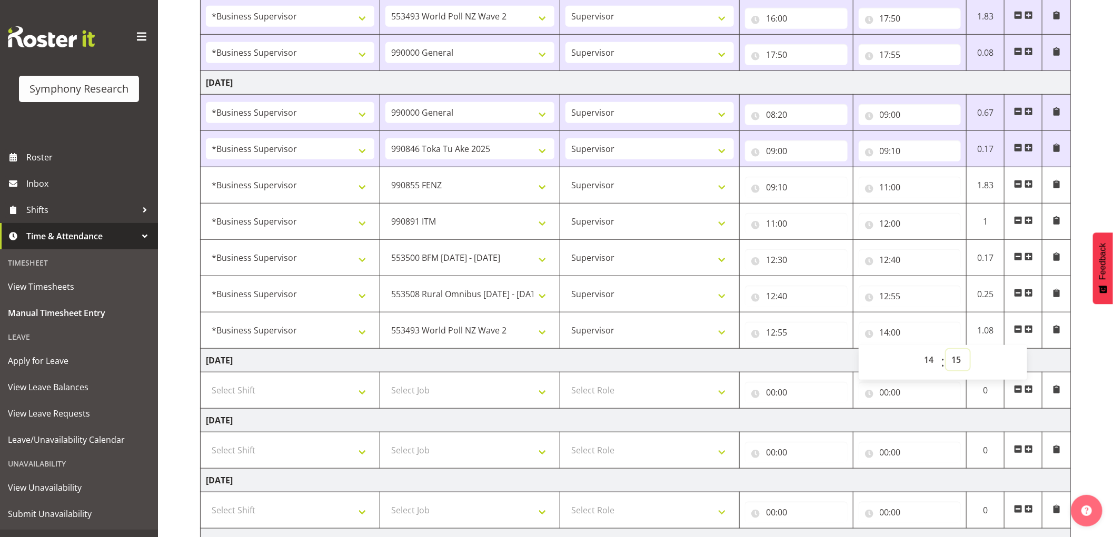
click at [946, 350] on select "00 01 02 03 04 05 06 07 08 09 10 11 12 13 14 15 16 17 18 19 20 21 22 23 24 25 2…" at bounding box center [958, 360] width 24 height 21
type input "14:15"
drag, startPoint x: 1030, startPoint y: 332, endPoint x: 945, endPoint y: 366, distance: 91.7
click at [1030, 332] on span at bounding box center [1028, 329] width 8 height 8
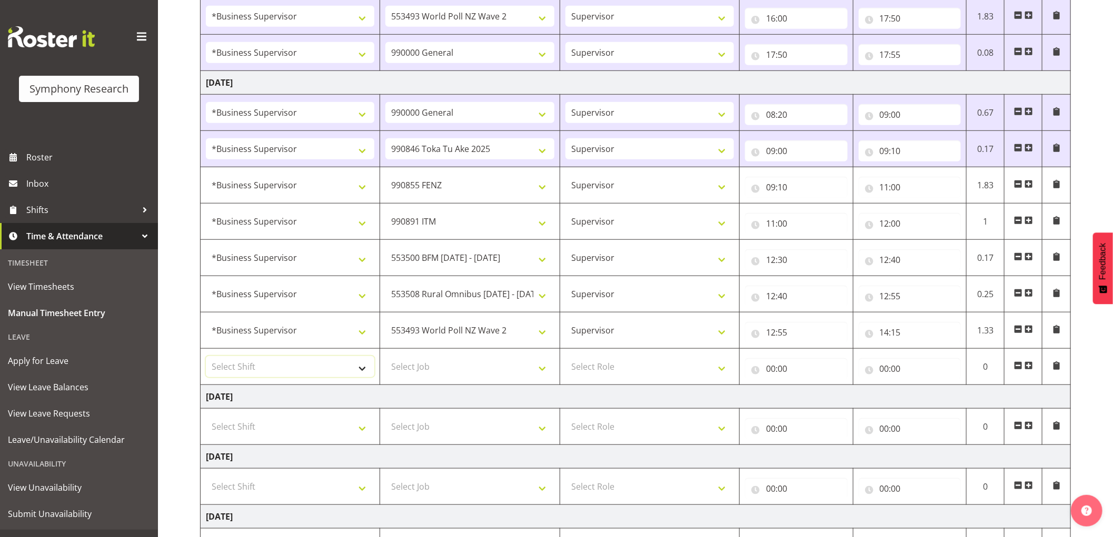
drag, startPoint x: 328, startPoint y: 375, endPoint x: 335, endPoint y: 365, distance: 11.8
click at [328, 375] on select "Select Shift !!Weekend Residential (Roster IT Shift Label) *Business 9/10am ~ 4…" at bounding box center [290, 366] width 168 height 21
select select "1607"
click at [206, 357] on select "Select Shift !!Weekend Residential (Roster IT Shift Label) *Business 9/10am ~ 4…" at bounding box center [290, 366] width 168 height 21
drag, startPoint x: 471, startPoint y: 368, endPoint x: 456, endPoint y: 363, distance: 15.7
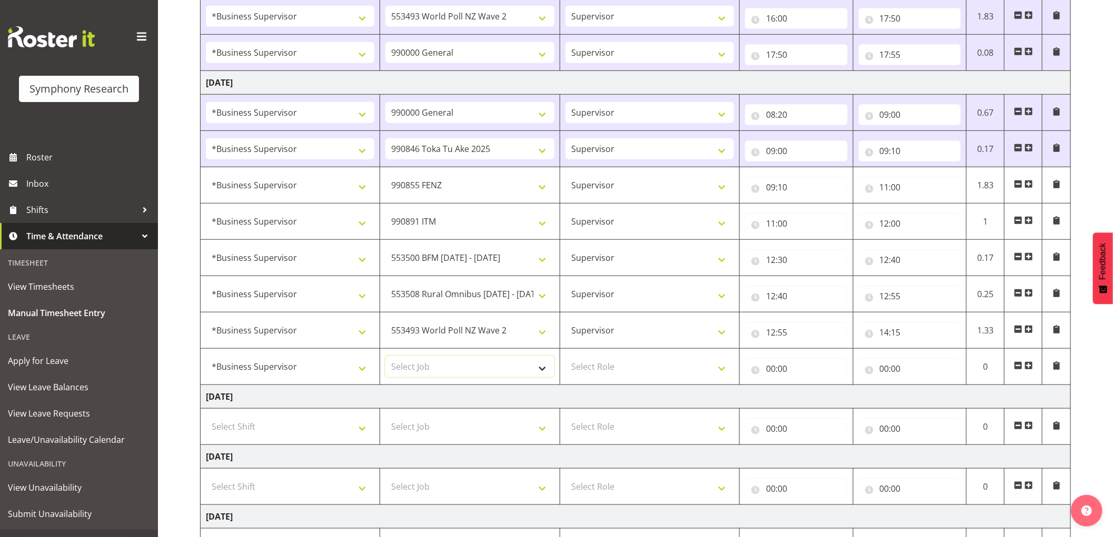
click at [471, 368] on select "Select Job 550060 IF Admin 553492 World Poll Aus Wave 2 Main 2025 553493 World …" at bounding box center [469, 366] width 168 height 21
click at [491, 430] on select "Select Job 550060 IF Admin 553492 World Poll Aus Wave 2 Main 2025 553493 World …" at bounding box center [469, 426] width 168 height 21
click at [624, 398] on td "[DATE]" at bounding box center [636, 397] width 870 height 24
click at [530, 373] on select "Select Job 550060 IF Admin 553492 World Poll Aus Wave 2 Main 2025 553493 World …" at bounding box center [469, 366] width 168 height 21
select select "10499"
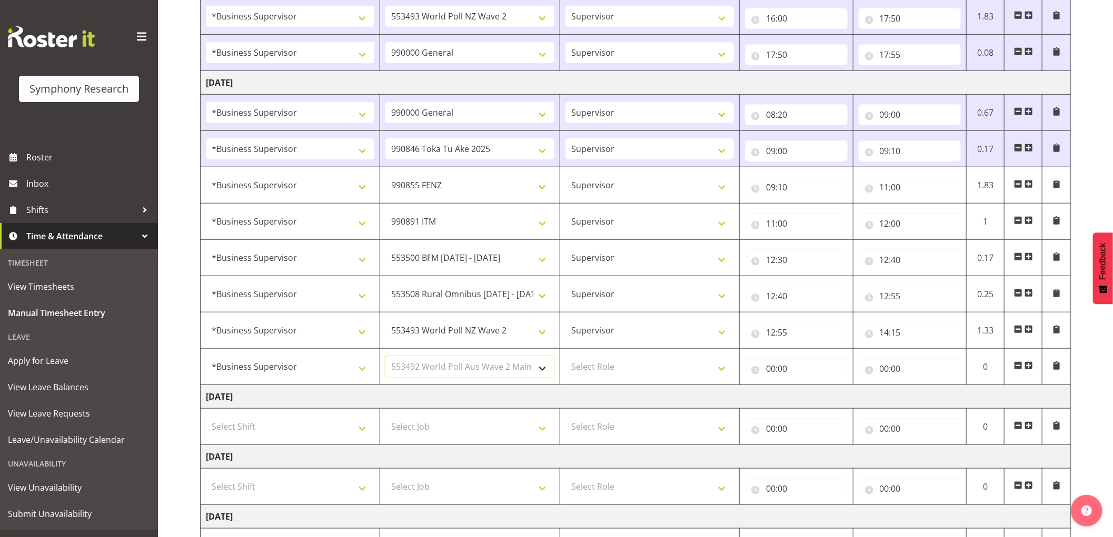
click at [385, 357] on select "Select Job 550060 IF Admin 553492 World Poll Aus Wave 2 Main 2025 553493 World …" at bounding box center [469, 366] width 168 height 21
click at [625, 367] on select "Select Role Supervisor Interviewing Briefing" at bounding box center [649, 366] width 168 height 21
select select "45"
click at [565, 357] on select "Select Role Supervisor Interviewing Briefing" at bounding box center [649, 366] width 168 height 21
click at [774, 367] on input "00:00" at bounding box center [796, 368] width 103 height 21
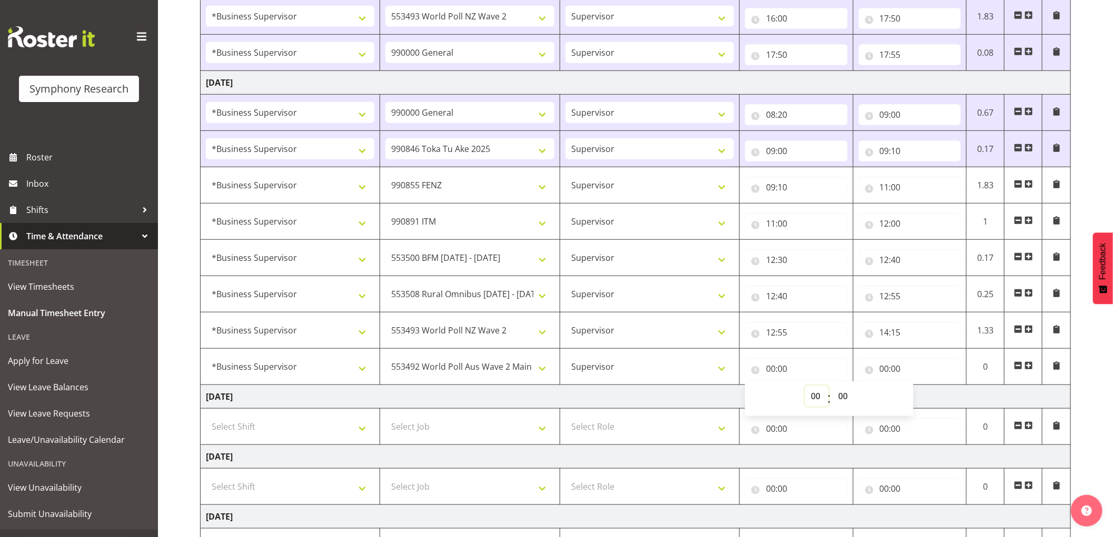
click at [817, 398] on select "00 01 02 03 04 05 06 07 08 09 10 11 12 13 14 15 16 17 18 19 20 21 22 23" at bounding box center [817, 396] width 24 height 21
select select "14"
click at [805, 386] on select "00 01 02 03 04 05 06 07 08 09 10 11 12 13 14 15 16 17 18 19 20 21 22 23" at bounding box center [817, 396] width 24 height 21
type input "14:00"
click at [840, 399] on select "00 01 02 03 04 05 06 07 08 09 10 11 12 13 14 15 16 17 18 19 20 21 22 23 24 25 2…" at bounding box center [844, 396] width 24 height 21
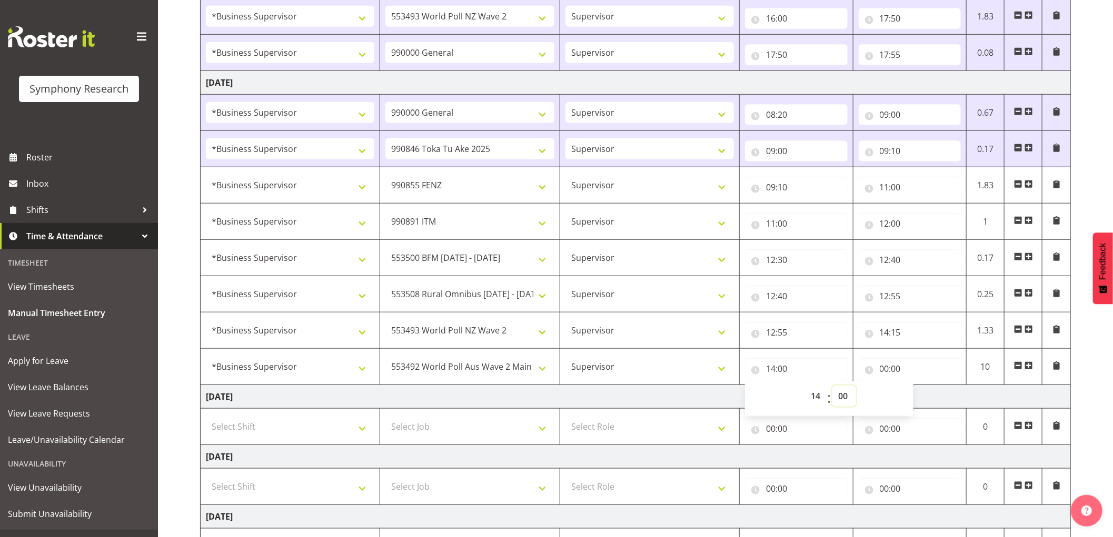
select select "15"
click at [832, 386] on select "00 01 02 03 04 05 06 07 08 09 10 11 12 13 14 15 16 17 18 19 20 21 22 23 24 25 2…" at bounding box center [844, 396] width 24 height 21
type input "14:15"
click at [885, 366] on input "00:00" at bounding box center [910, 368] width 103 height 21
click at [934, 399] on select "00 01 02 03 04 05 06 07 08 09 10 11 12 13 14 15 16 17 18 19 20 21 22 23" at bounding box center [931, 396] width 24 height 21
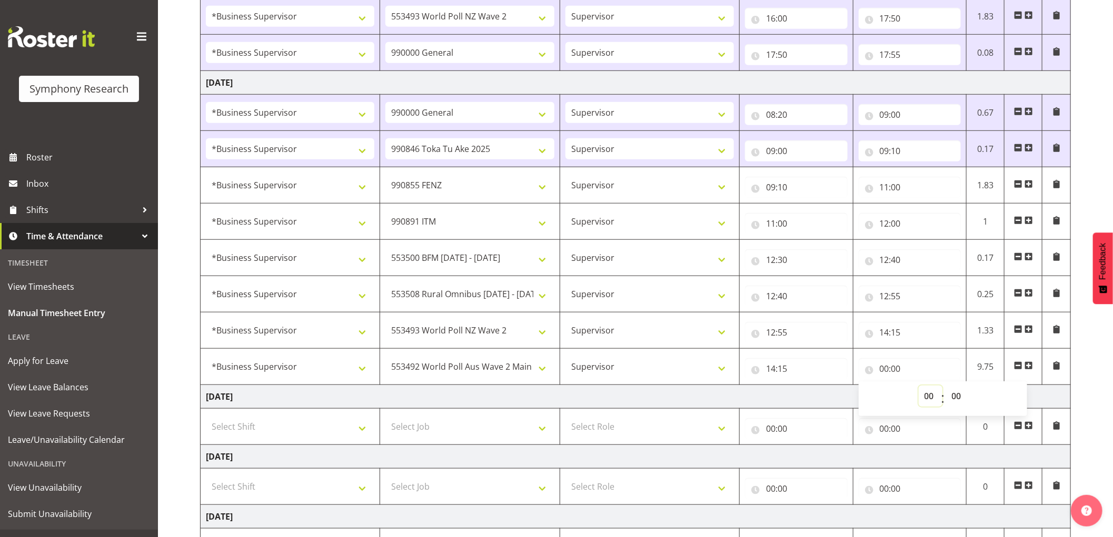
select select "15"
click at [919, 386] on select "00 01 02 03 04 05 06 07 08 09 10 11 12 13 14 15 16 17 18 19 20 21 22 23" at bounding box center [931, 396] width 24 height 21
type input "15:00"
click at [959, 396] on select "00 01 02 03 04 05 06 07 08 09 10 11 12 13 14 15 16 17 18 19 20 21 22 23 24 25 2…" at bounding box center [958, 396] width 24 height 21
select select "10"
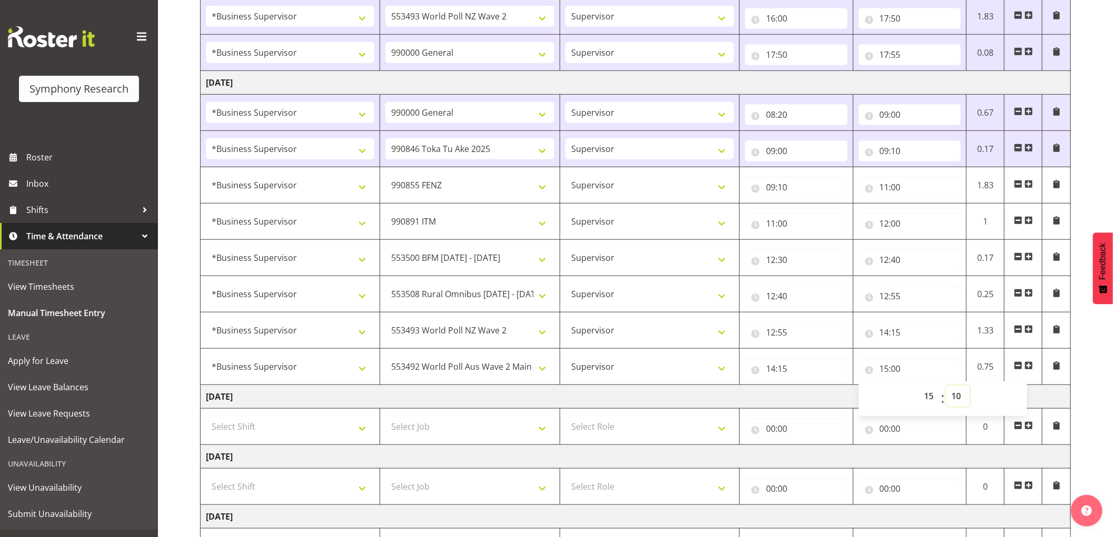
click at [946, 386] on select "00 01 02 03 04 05 06 07 08 09 10 11 12 13 14 15 16 17 18 19 20 21 22 23 24 25 2…" at bounding box center [958, 396] width 24 height 21
type input "15:10"
drag, startPoint x: 1030, startPoint y: 367, endPoint x: 1022, endPoint y: 371, distance: 8.5
click at [1030, 367] on span at bounding box center [1028, 366] width 8 height 8
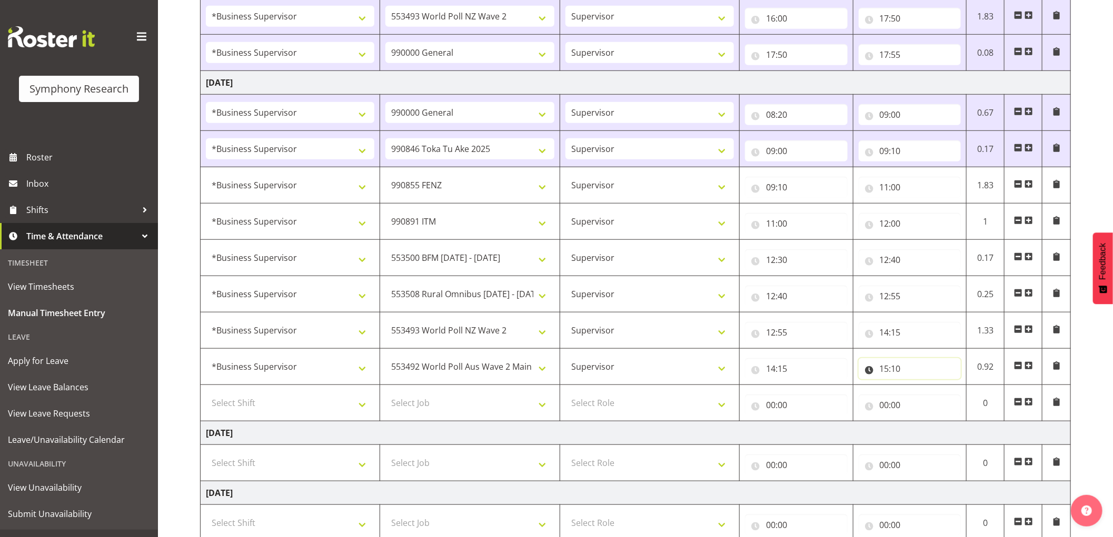
click at [895, 367] on input "15:10" at bounding box center [910, 368] width 103 height 21
click at [966, 397] on select "00 01 02 03 04 05 06 07 08 09 10 11 12 13 14 15 16 17 18 19 20 21 22 23 24 25 2…" at bounding box center [958, 396] width 24 height 21
select select "0"
click at [946, 386] on select "00 01 02 03 04 05 06 07 08 09 10 11 12 13 14 15 16 17 18 19 20 21 22 23 24 25 2…" at bounding box center [958, 396] width 24 height 21
type input "15:00"
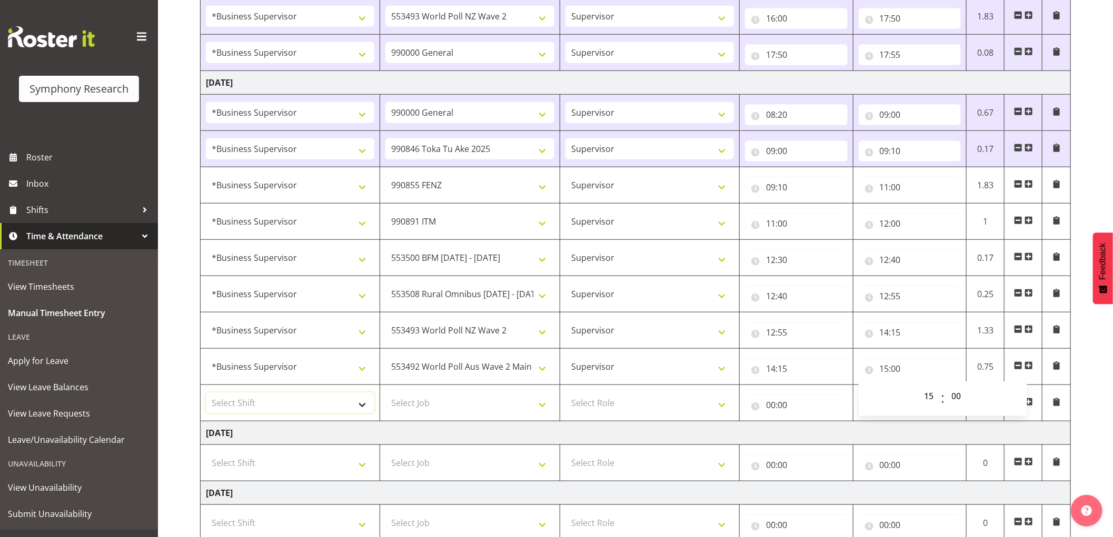
click at [280, 412] on select "Select Shift !!Weekend Residential (Roster IT Shift Label) *Business 9/10am ~ 4…" at bounding box center [290, 403] width 168 height 21
select select "1607"
click at [206, 394] on select "Select Shift !!Weekend Residential (Roster IT Shift Label) *Business 9/10am ~ 4…" at bounding box center [290, 403] width 168 height 21
click at [437, 405] on select "Select Job 550060 IF Admin 553492 World Poll Aus Wave 2 Main 2025 553493 World …" at bounding box center [469, 403] width 168 height 21
select select "10242"
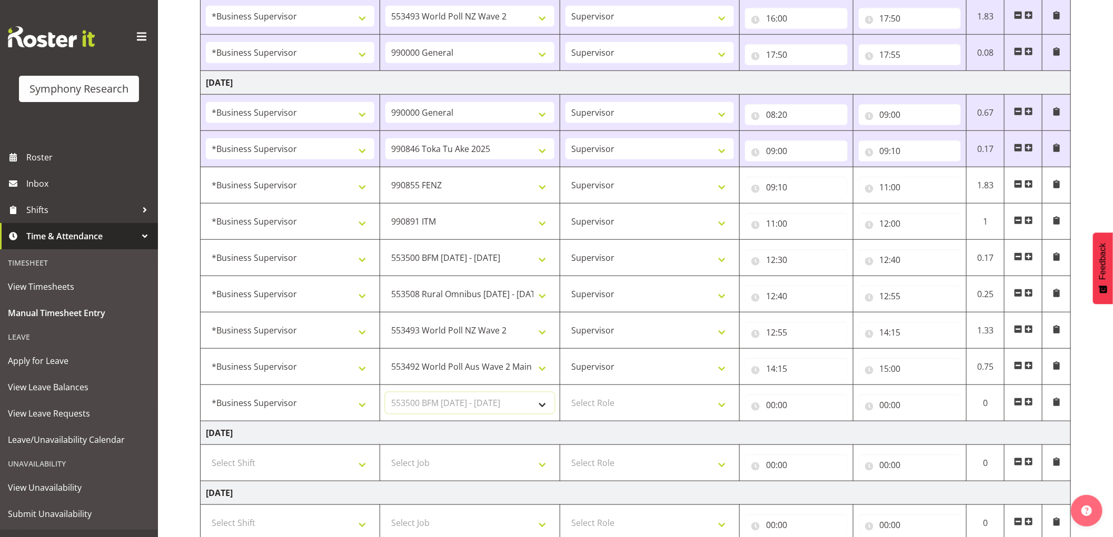
click at [385, 394] on select "Select Job 550060 IF Admin 553492 World Poll Aus Wave 2 Main 2025 553493 World …" at bounding box center [469, 403] width 168 height 21
click at [624, 411] on select "Select Role Supervisor Interviewing Briefing" at bounding box center [649, 403] width 168 height 21
select select "45"
click at [565, 394] on select "Select Role Supervisor Interviewing Briefing" at bounding box center [649, 403] width 168 height 21
click at [770, 404] on input "00:00" at bounding box center [796, 405] width 103 height 21
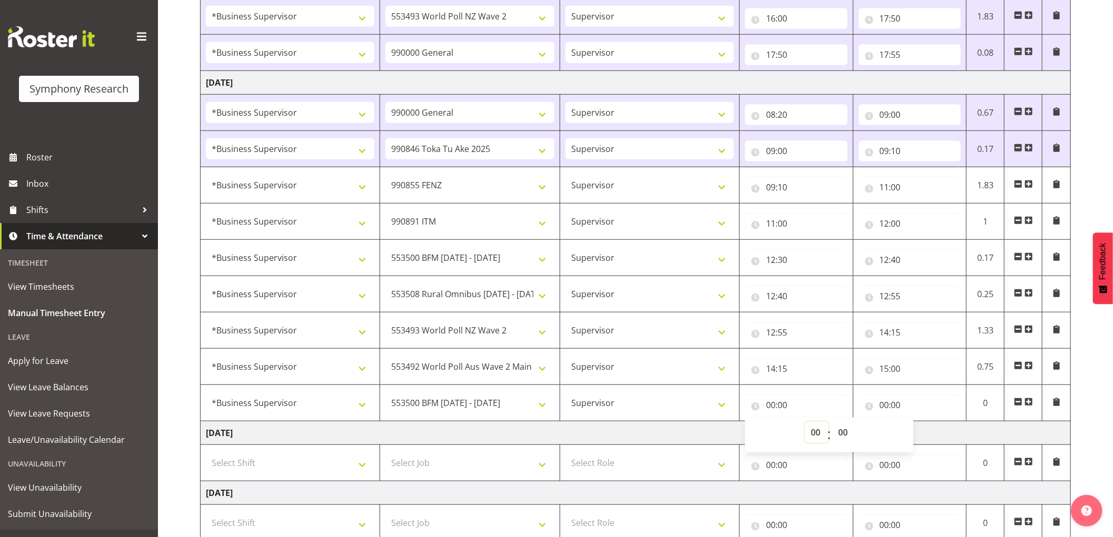
click at [819, 437] on select "00 01 02 03 04 05 06 07 08 09 10 11 12 13 14 15 16 17 18 19 20 21 22 23" at bounding box center [817, 432] width 24 height 21
select select "15"
click at [805, 423] on select "00 01 02 03 04 05 06 07 08 09 10 11 12 13 14 15 16 17 18 19 20 21 22 23" at bounding box center [817, 432] width 24 height 21
type input "15:00"
click at [885, 404] on input "00:00" at bounding box center [910, 405] width 103 height 21
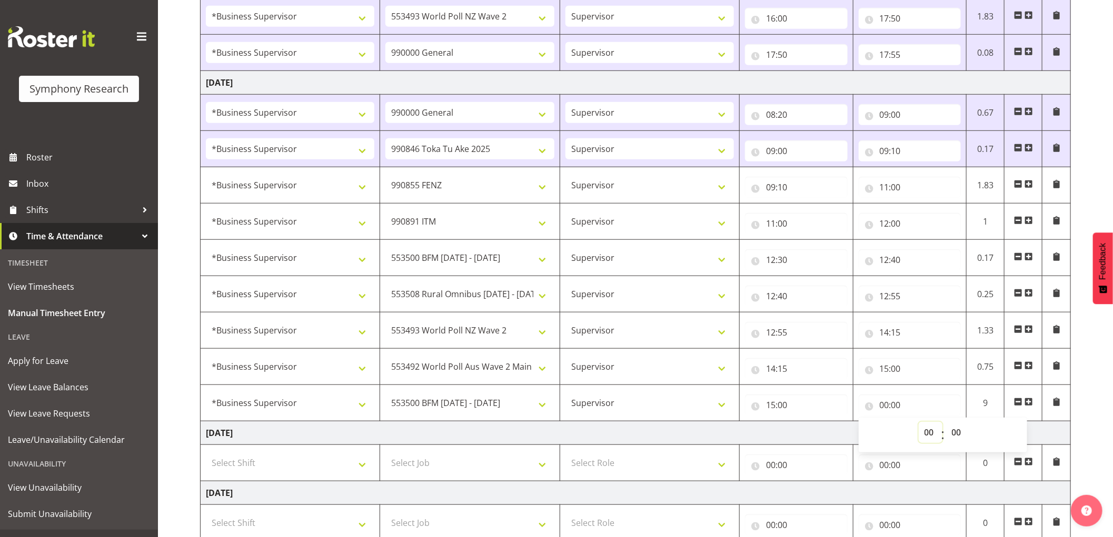
click at [932, 441] on select "00 01 02 03 04 05 06 07 08 09 10 11 12 13 14 15 16 17 18 19 20 21 22 23" at bounding box center [931, 432] width 24 height 21
select select "17"
click at [919, 423] on select "00 01 02 03 04 05 06 07 08 09 10 11 12 13 14 15 16 17 18 19 20 21 22 23" at bounding box center [931, 432] width 24 height 21
type input "17:00"
click at [954, 431] on select "00 01 02 03 04 05 06 07 08 09 10 11 12 13 14 15 16 17 18 19 20 21 22 23 24 25 2…" at bounding box center [958, 432] width 24 height 21
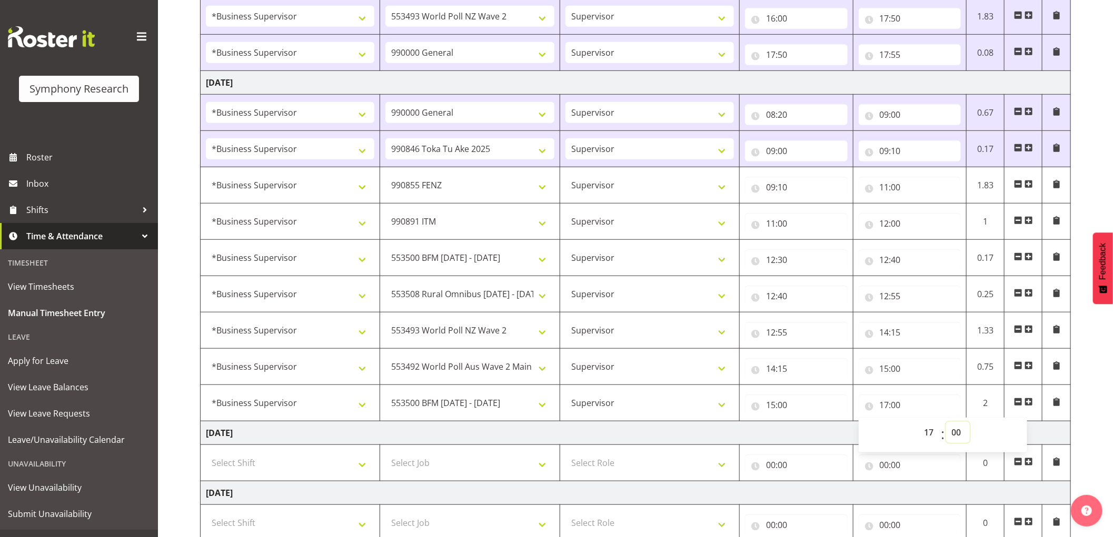
select select "45"
click at [946, 423] on select "00 01 02 03 04 05 06 07 08 09 10 11 12 13 14 15 16 17 18 19 20 21 22 23 24 25 2…" at bounding box center [958, 432] width 24 height 21
type input "17:45"
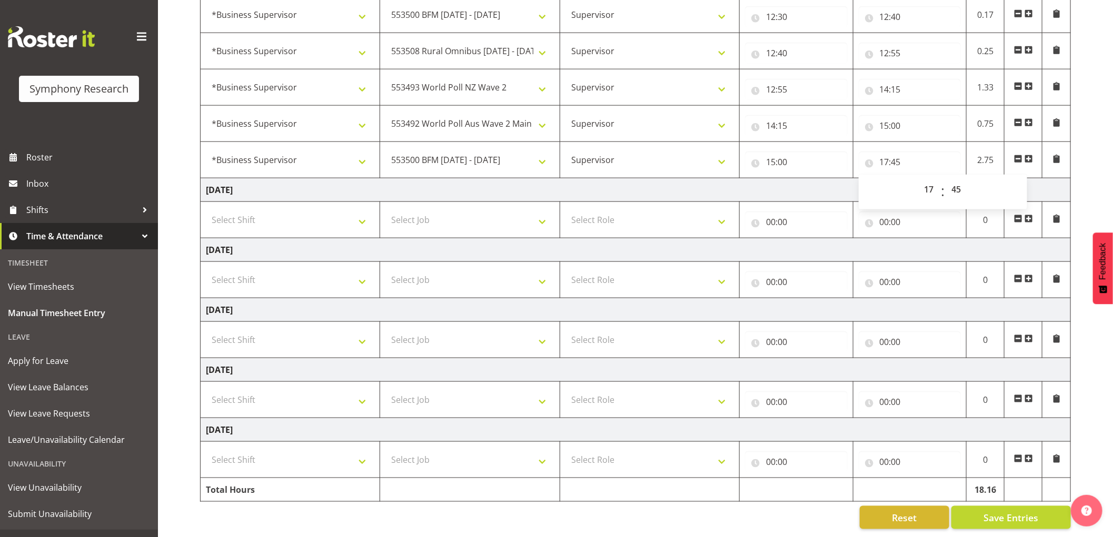
scroll to position [737, 0]
click at [1004, 511] on span "Save Entries" at bounding box center [1010, 518] width 55 height 14
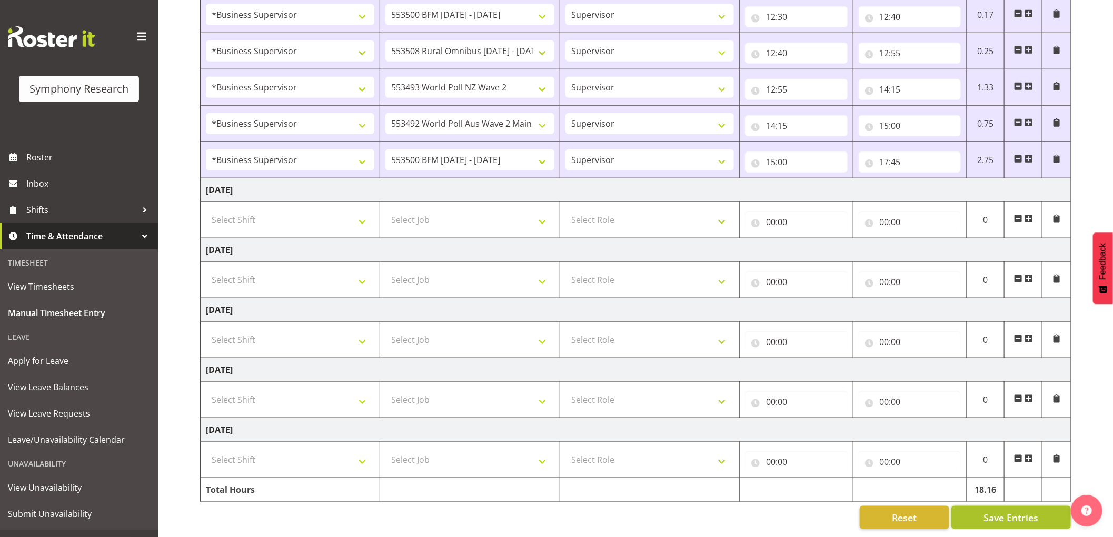
click at [1018, 511] on span "Save Entries" at bounding box center [1010, 518] width 55 height 14
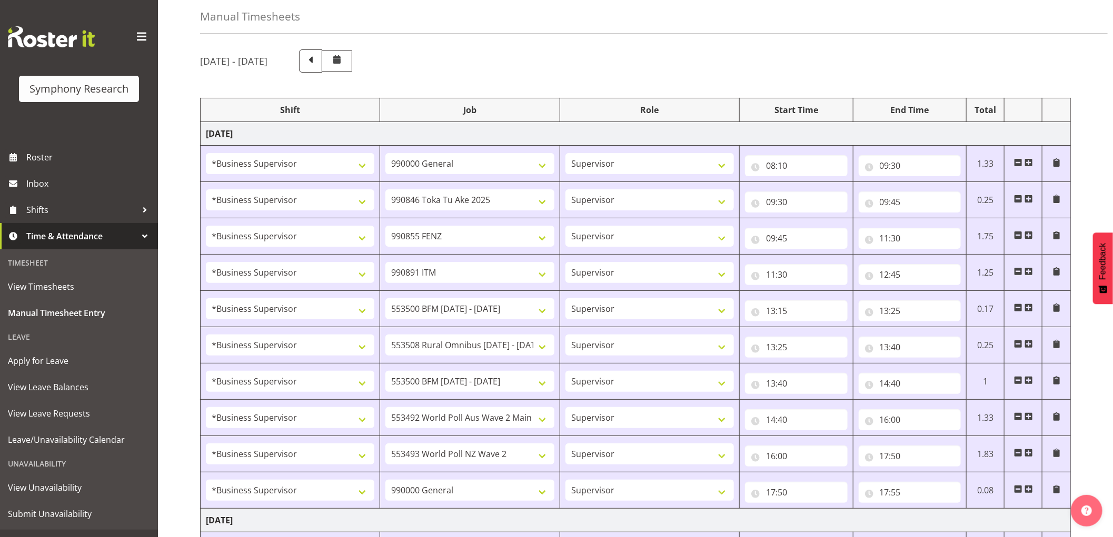
scroll to position [0, 0]
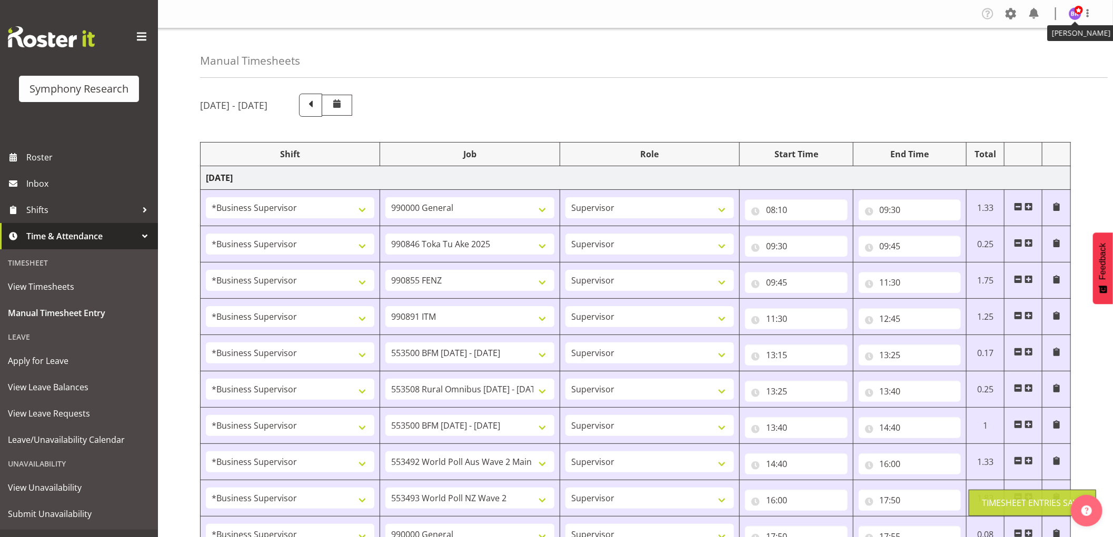
click at [1080, 16] on img at bounding box center [1075, 13] width 13 height 13
click at [1049, 56] on link "Log Out" at bounding box center [1043, 55] width 101 height 19
